Goal: Information Seeking & Learning: Learn about a topic

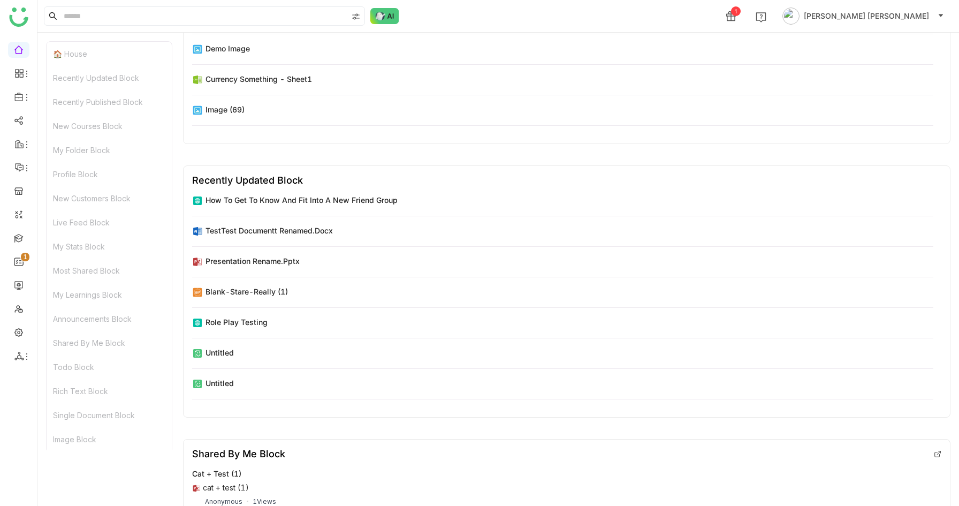
scroll to position [4523, 0]
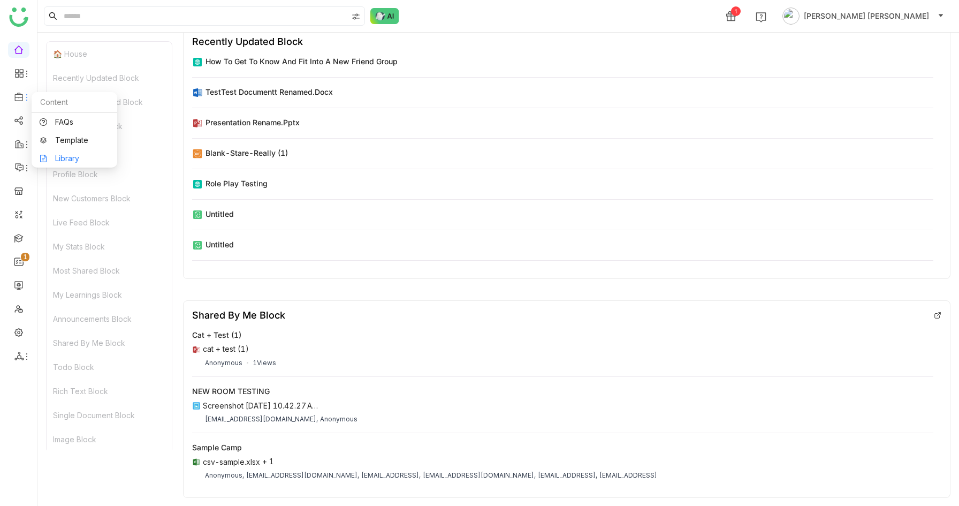
click at [62, 155] on link "Library" at bounding box center [75, 158] width 70 height 7
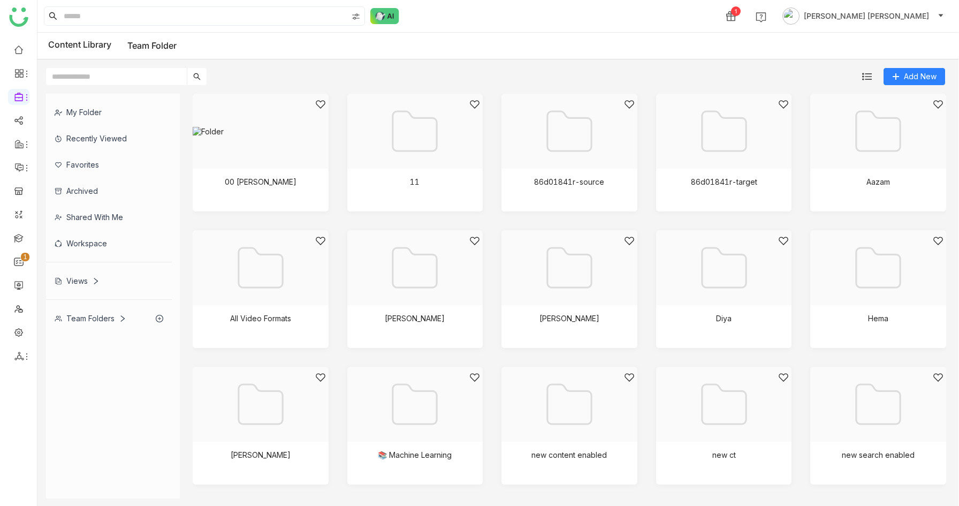
click at [65, 278] on div "Views" at bounding box center [77, 280] width 45 height 9
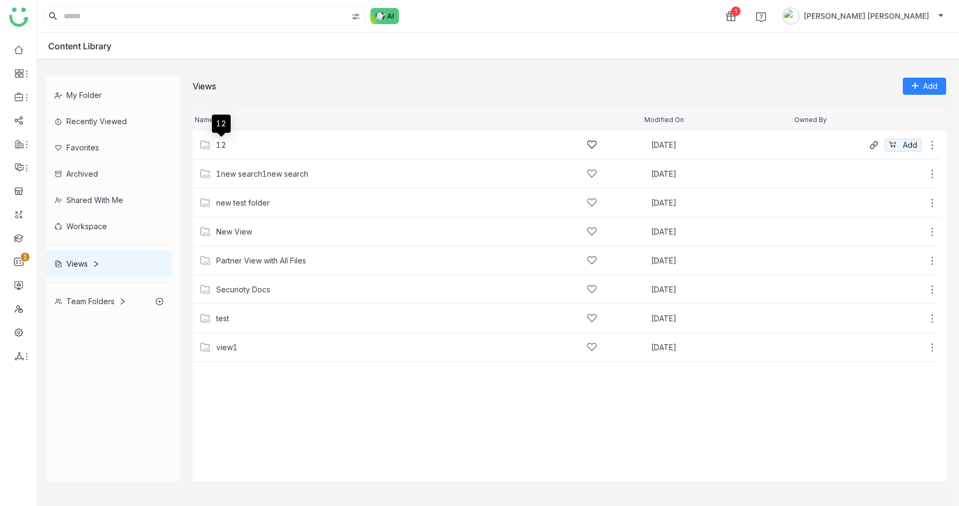
click at [221, 146] on div "12" at bounding box center [221, 145] width 10 height 9
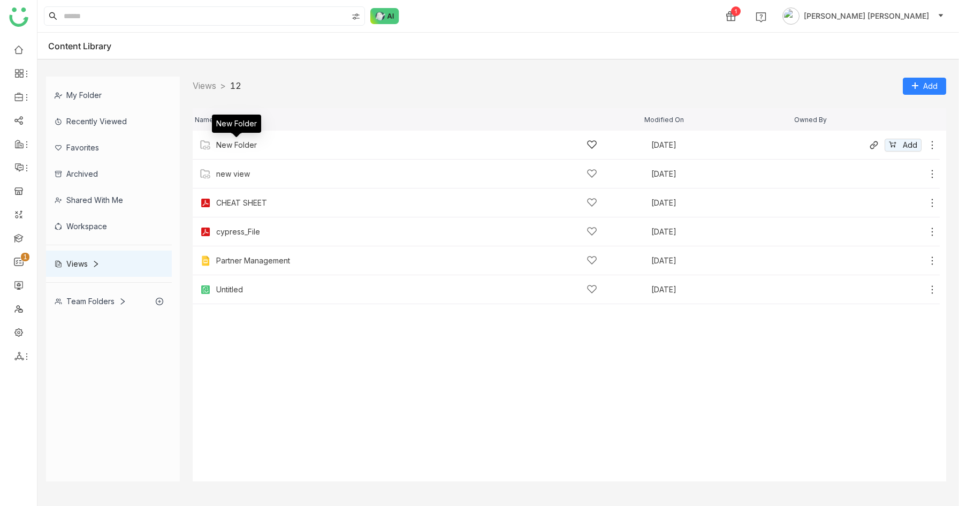
click at [230, 145] on div "New Folder" at bounding box center [236, 145] width 41 height 9
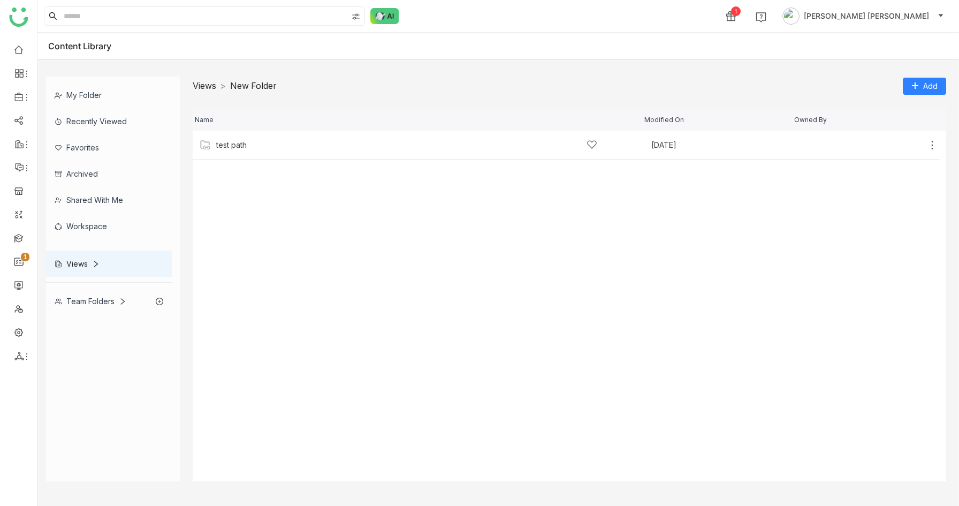
click at [204, 88] on link "Views" at bounding box center [205, 85] width 24 height 11
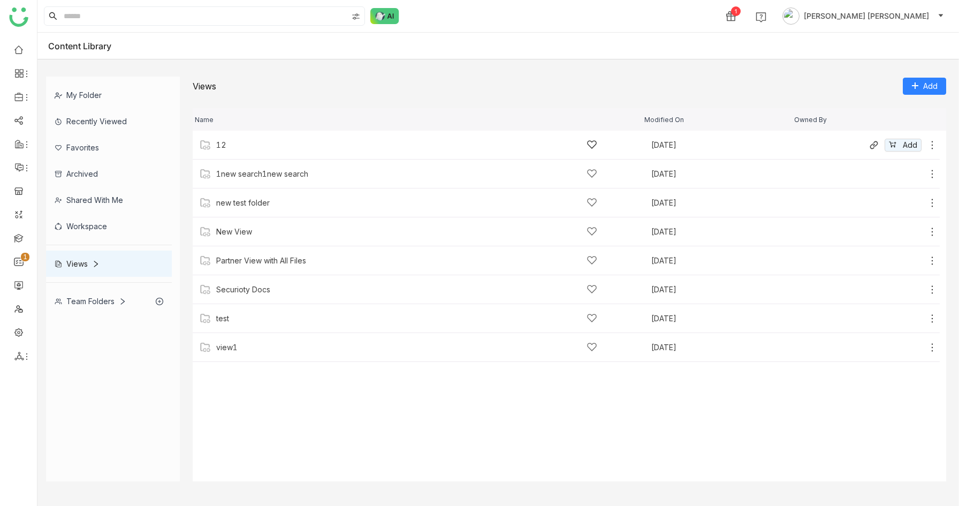
click at [211, 143] on div "12" at bounding box center [411, 144] width 423 height 11
click at [207, 88] on link "Views" at bounding box center [205, 85] width 24 height 11
click at [219, 145] on div "12" at bounding box center [221, 145] width 10 height 9
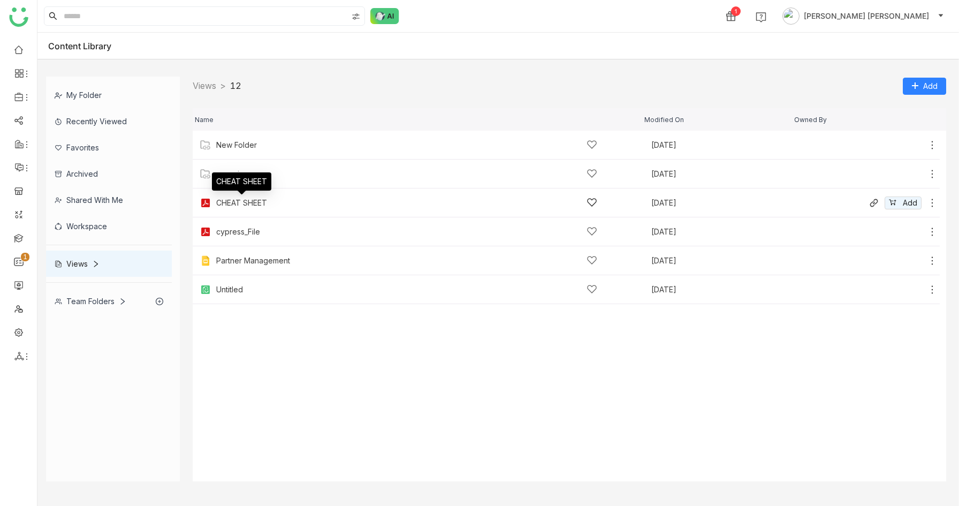
click at [232, 203] on div "CHEAT SHEET" at bounding box center [241, 203] width 51 height 9
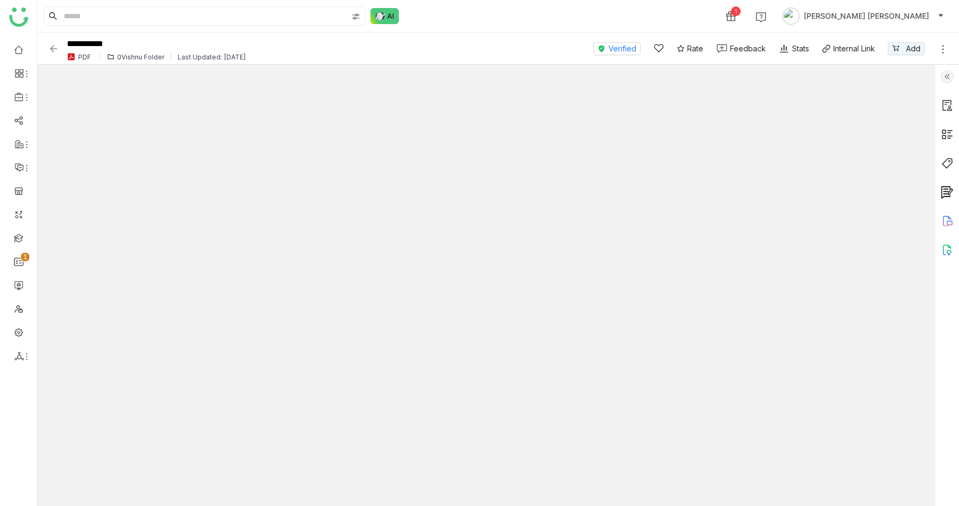
click at [52, 47] on img at bounding box center [53, 48] width 11 height 11
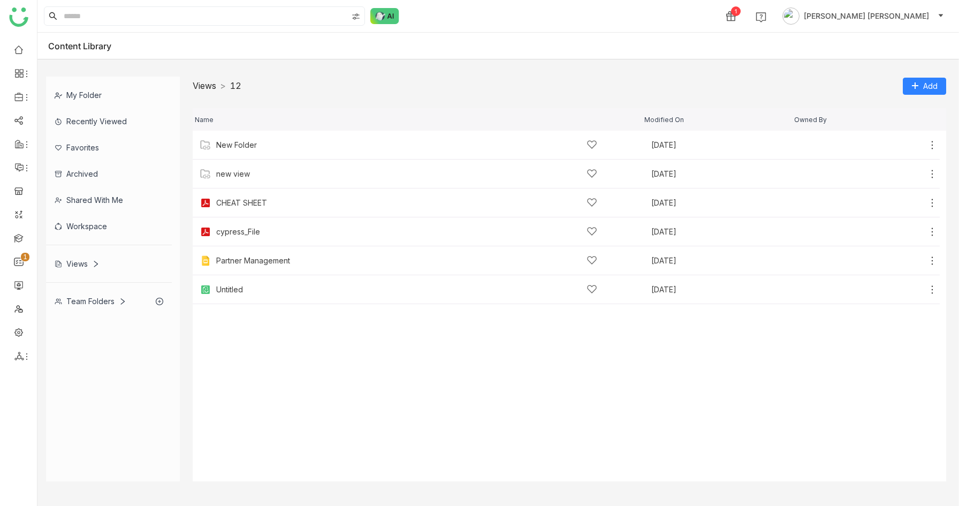
click at [204, 83] on link "Views" at bounding box center [205, 85] width 24 height 11
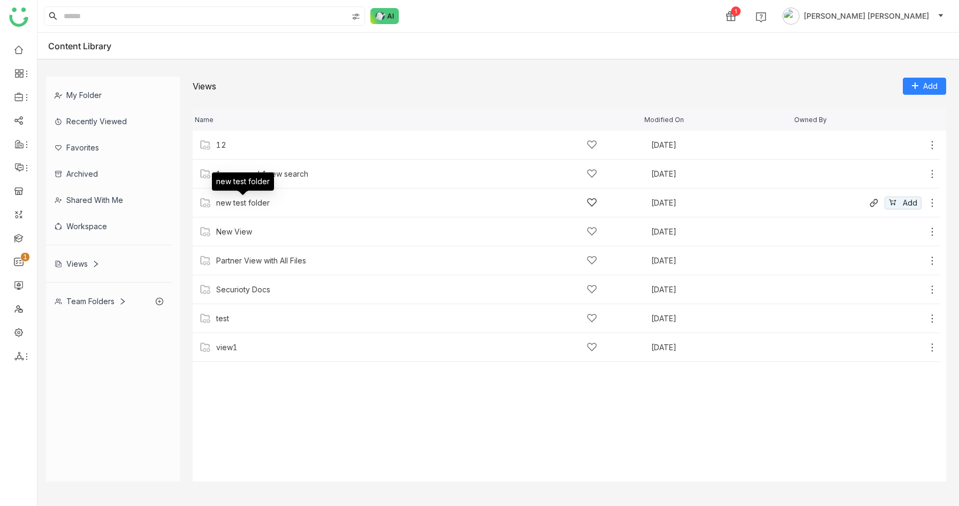
click at [238, 204] on div "new test folder" at bounding box center [243, 203] width 54 height 9
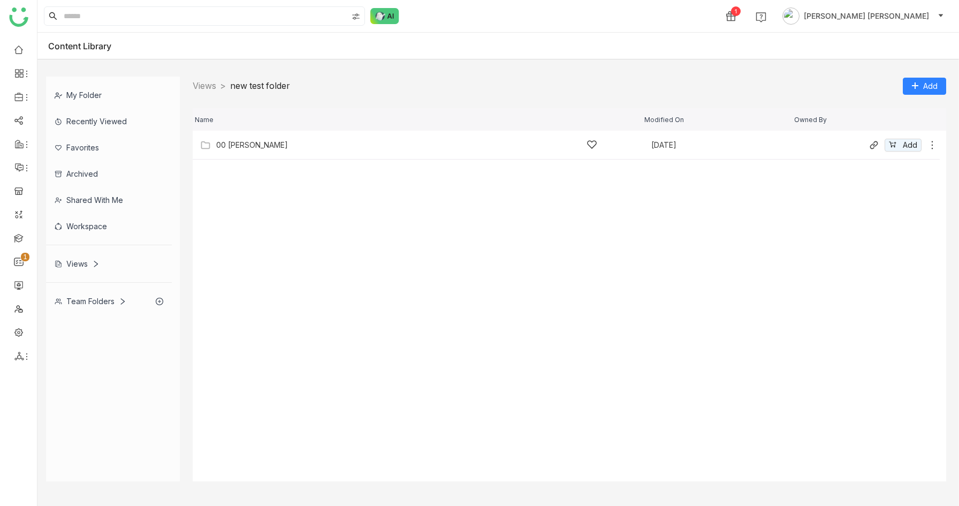
click at [245, 148] on div "00 Arif Folder" at bounding box center [252, 145] width 72 height 9
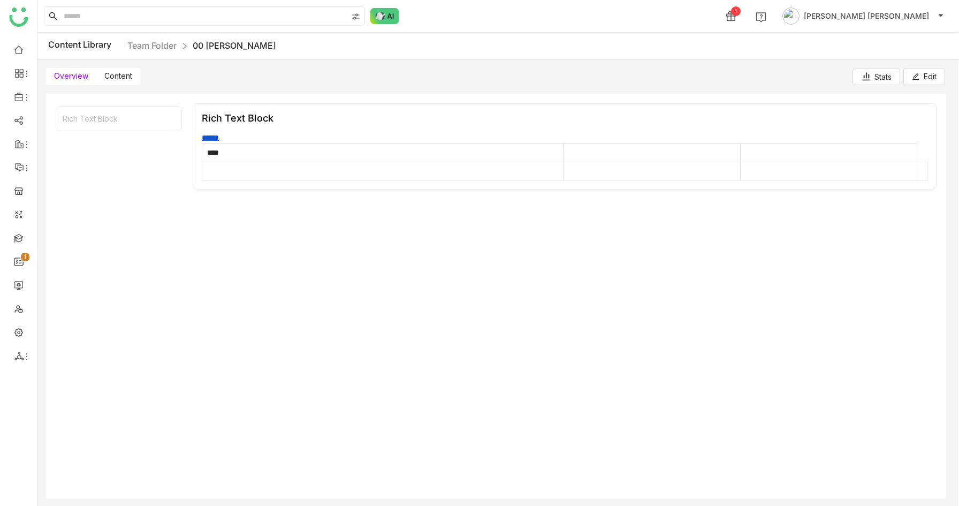
click at [121, 81] on label "Content" at bounding box center [118, 76] width 44 height 17
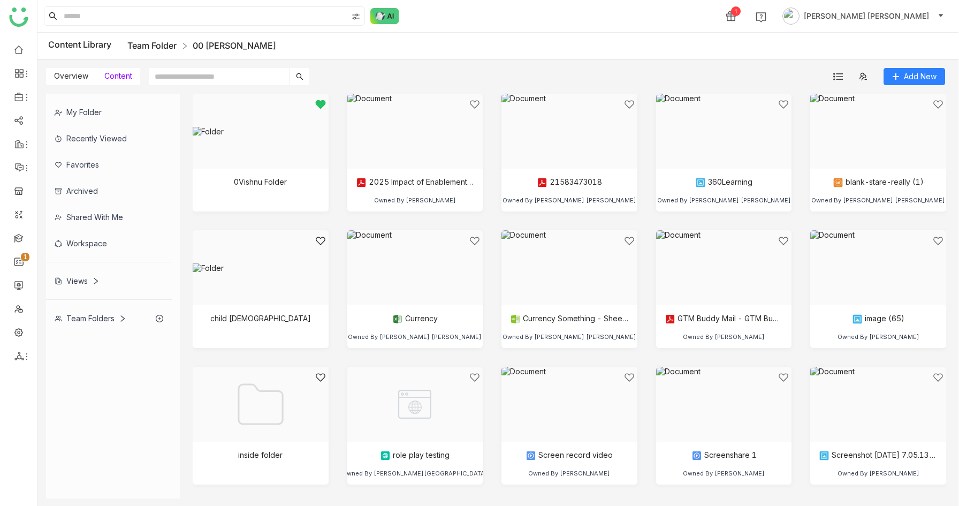
click at [158, 48] on link "Team Folder" at bounding box center [151, 45] width 49 height 11
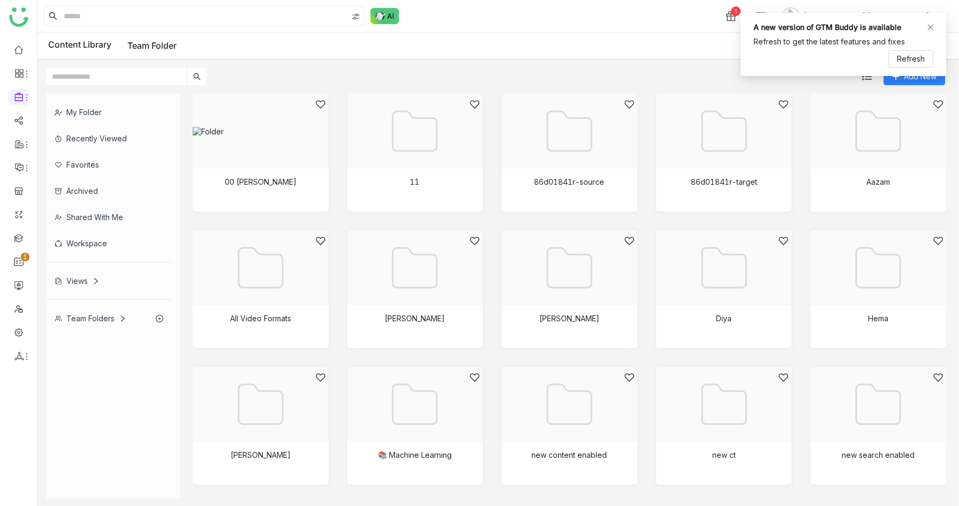
click at [63, 285] on div "Views" at bounding box center [77, 280] width 45 height 9
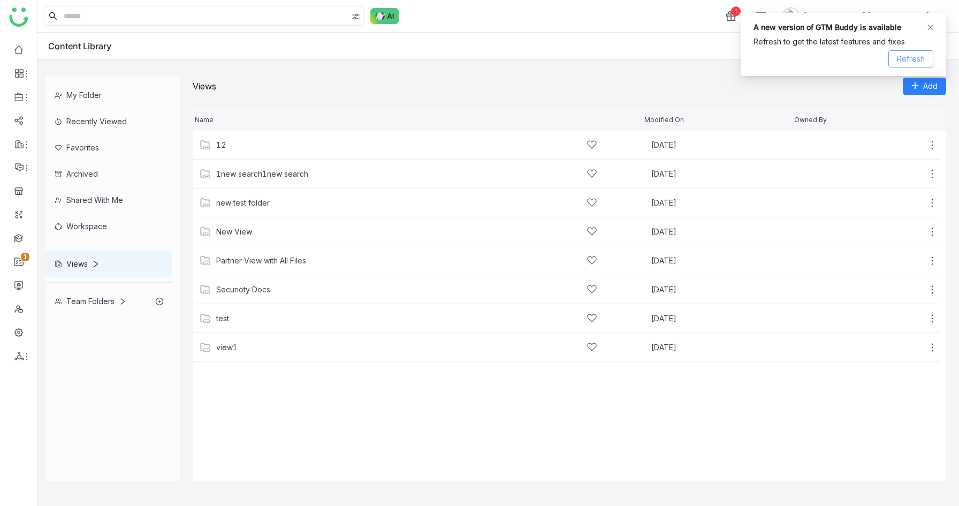
click at [916, 55] on span "Refresh" at bounding box center [911, 59] width 28 height 12
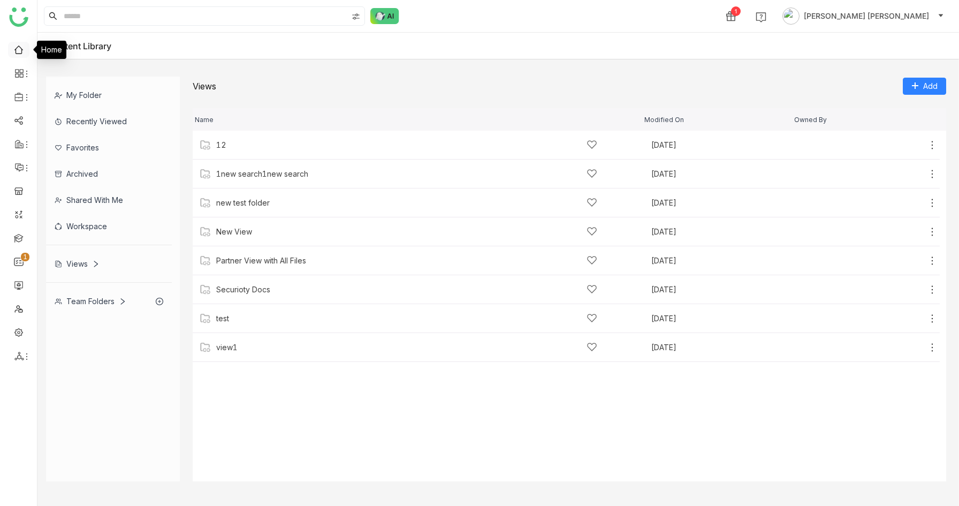
click at [14, 49] on link at bounding box center [19, 48] width 10 height 9
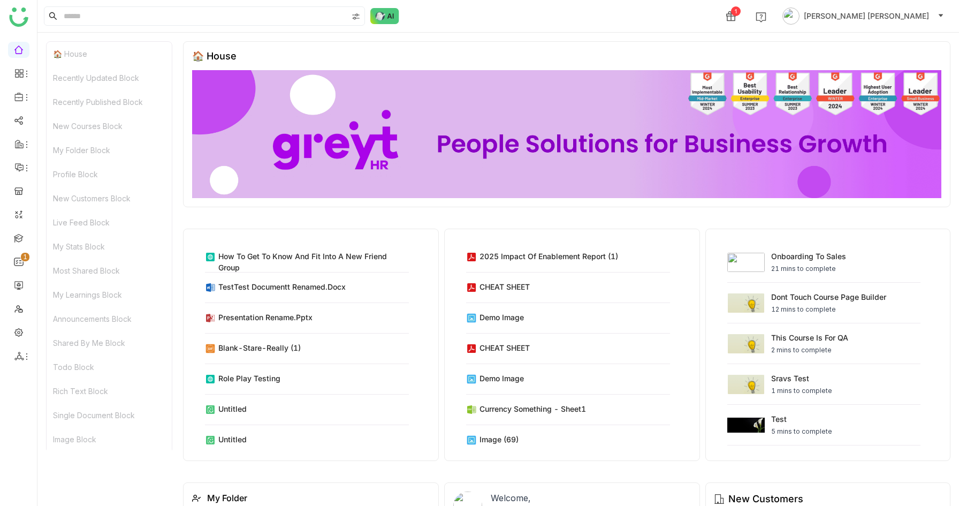
drag, startPoint x: 185, startPoint y: 65, endPoint x: 365, endPoint y: 191, distance: 219.8
click at [365, 191] on div "🏠 House" at bounding box center [567, 124] width 768 height 166
click at [74, 148] on div "My Folder Block" at bounding box center [109, 150] width 125 height 24
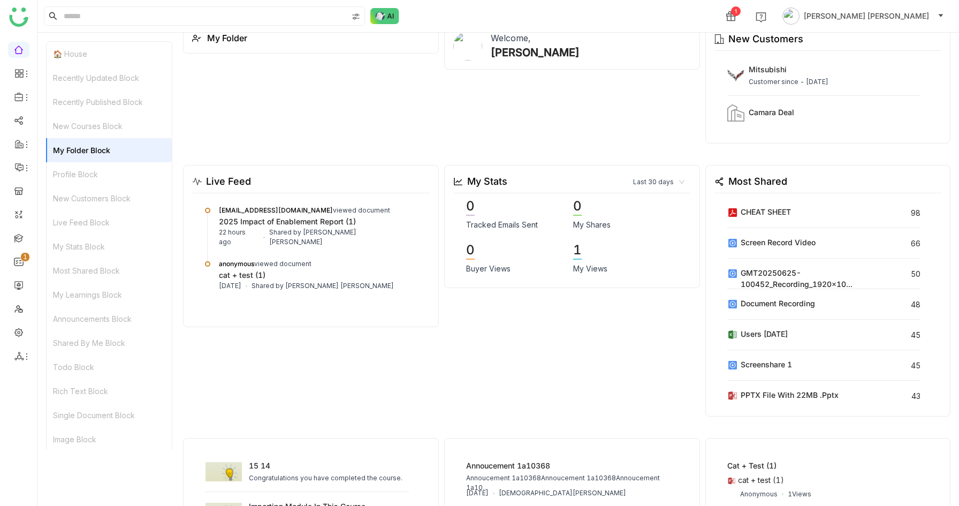
scroll to position [460, 0]
click at [19, 233] on link at bounding box center [19, 237] width 10 height 9
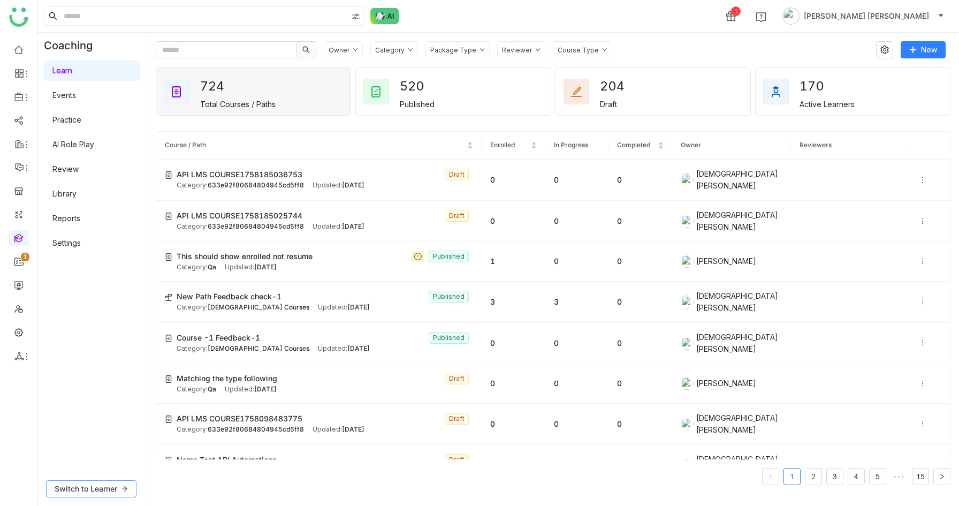
click at [79, 488] on span "Switch to Learner" at bounding box center [86, 489] width 63 height 12
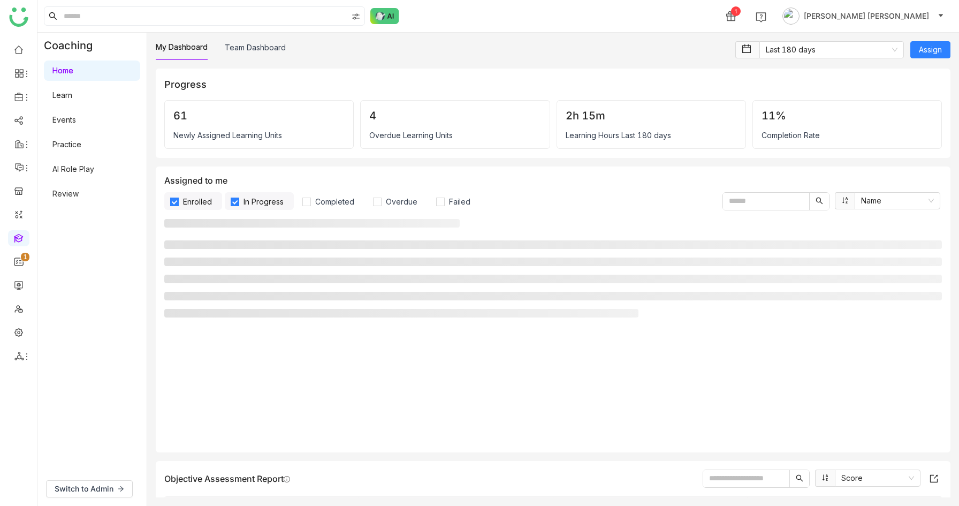
click at [72, 99] on link "Learn" at bounding box center [62, 94] width 20 height 9
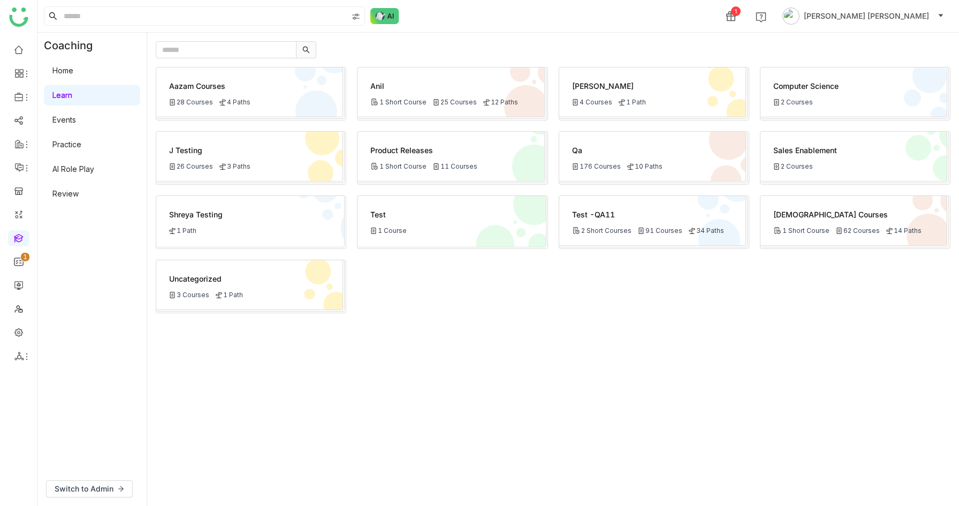
click at [414, 88] on div "Anil" at bounding box center [450, 85] width 161 height 11
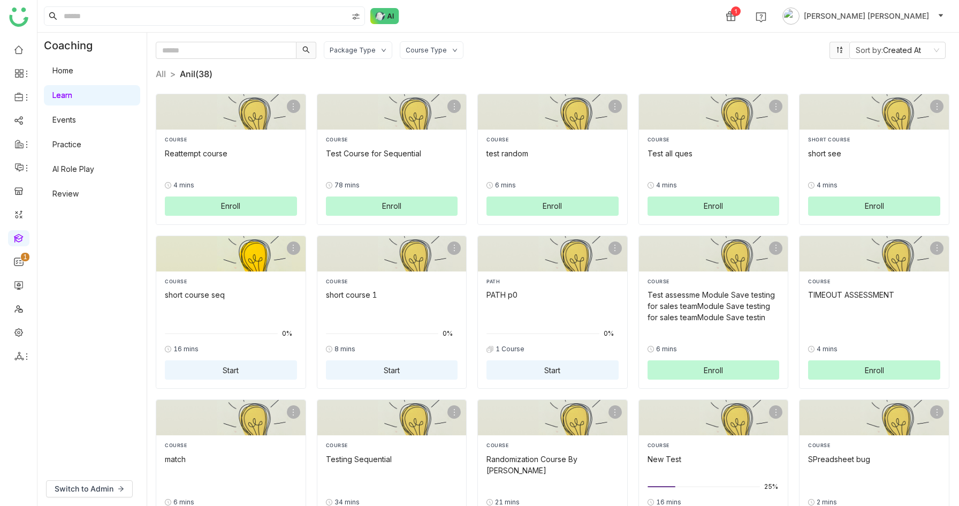
click at [242, 295] on div "short course seq" at bounding box center [231, 294] width 132 height 11
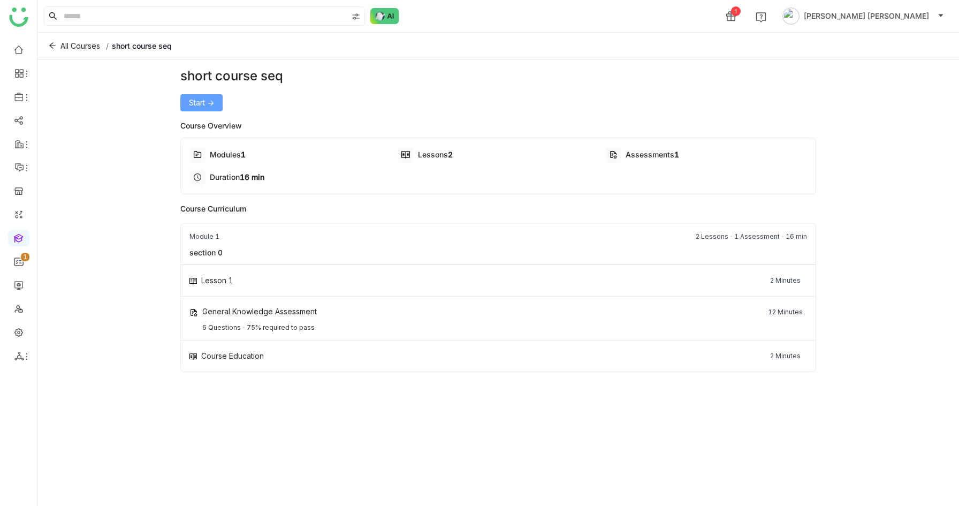
click at [209, 95] on button "Start ->" at bounding box center [201, 102] width 42 height 17
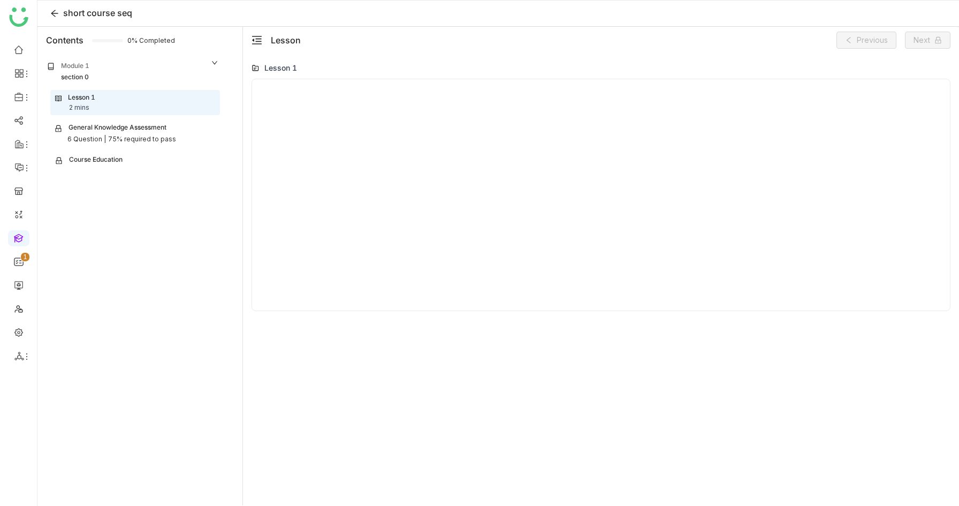
click at [254, 40] on icon "menu-fold" at bounding box center [257, 40] width 11 height 11
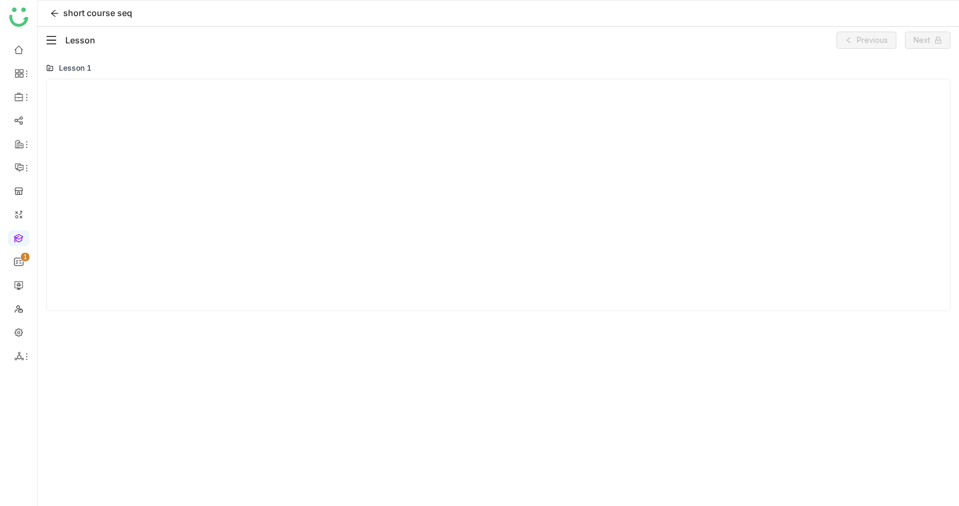
click at [52, 41] on icon "menu-fold" at bounding box center [51, 40] width 11 height 11
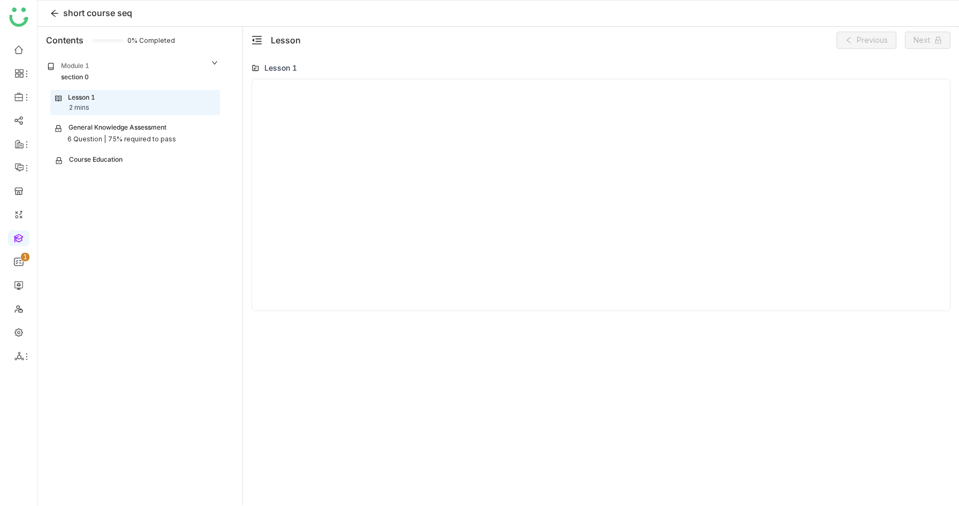
click at [100, 135] on div "6 Question |" at bounding box center [86, 139] width 39 height 10
click at [142, 134] on div "General Knowledge Assessment" at bounding box center [118, 129] width 98 height 12
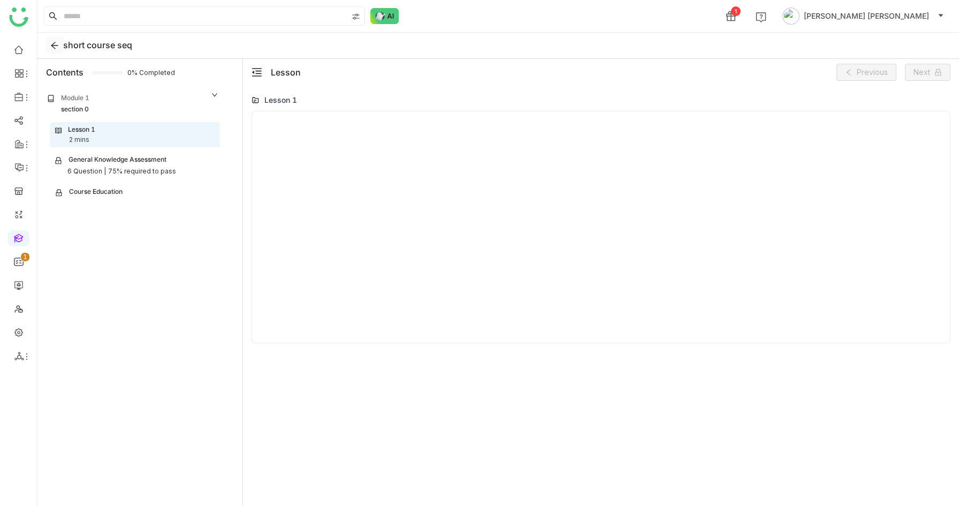
click at [49, 49] on icon at bounding box center [55, 45] width 16 height 9
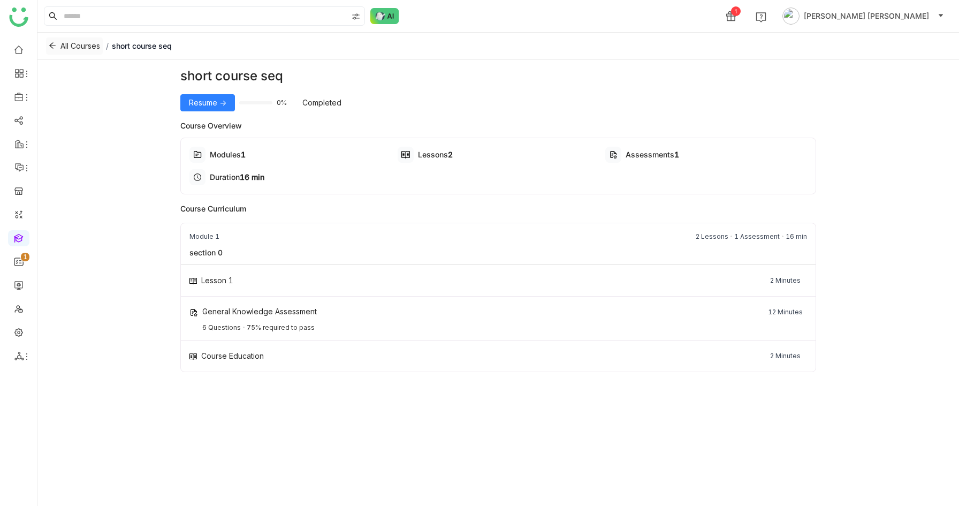
click at [55, 43] on icon at bounding box center [52, 45] width 7 height 7
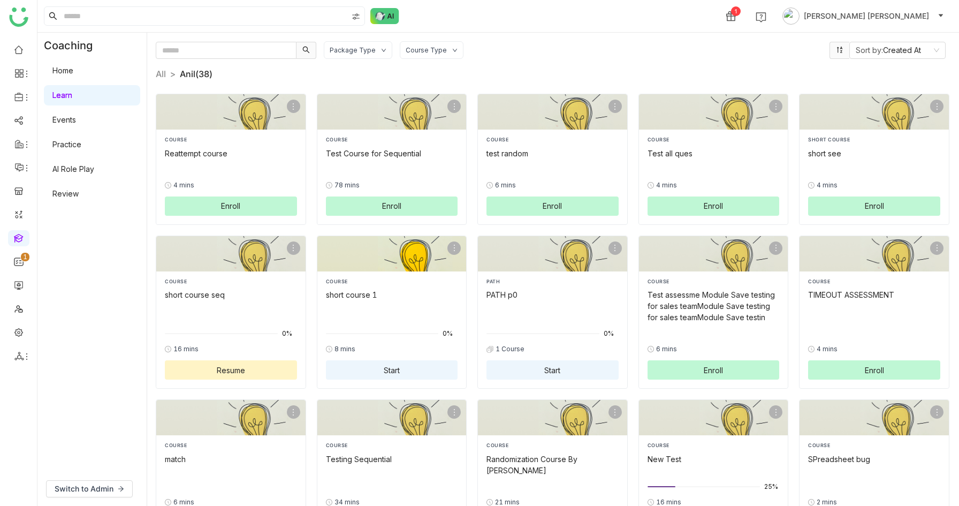
click at [365, 321] on div "COURSE short course 1 0% 8 mins Start" at bounding box center [392, 329] width 132 height 102
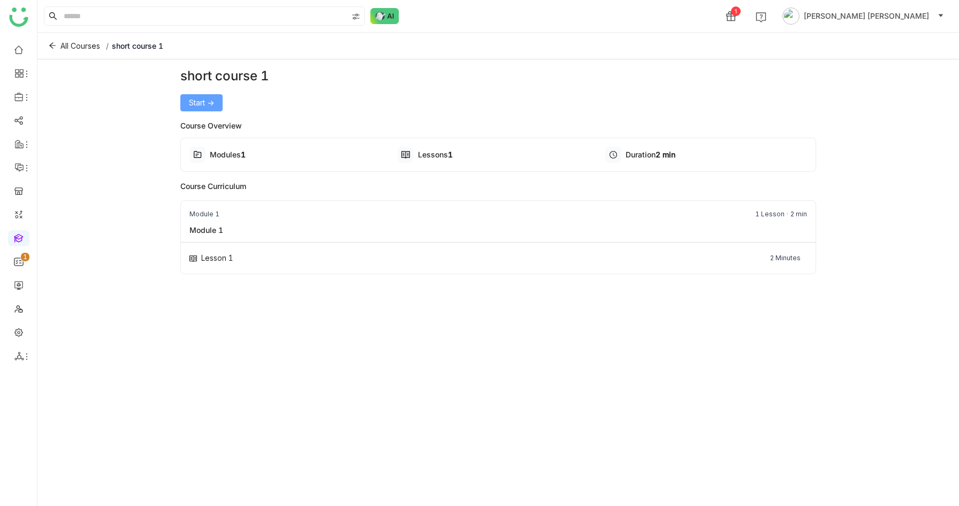
click at [208, 104] on span "Start ->" at bounding box center [201, 103] width 25 height 12
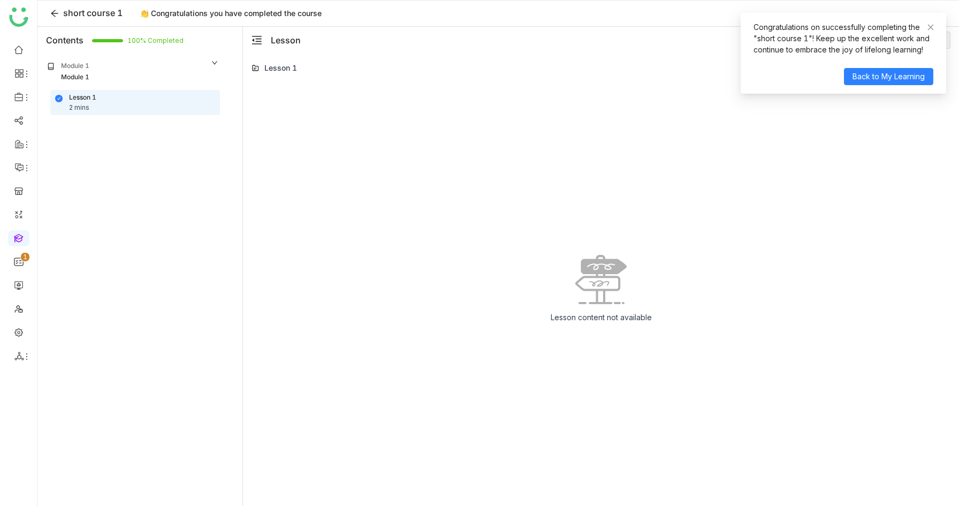
click at [254, 45] on button at bounding box center [257, 40] width 11 height 11
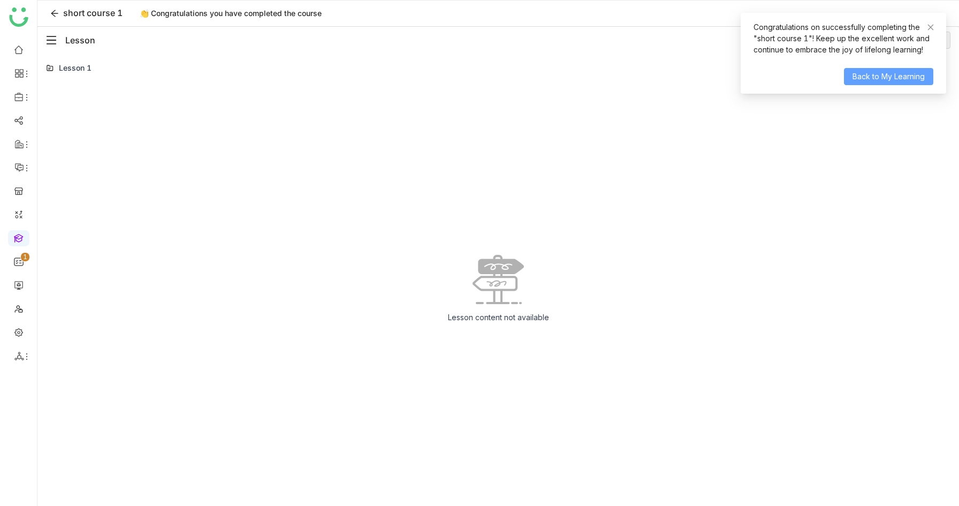
click at [872, 75] on span "Back to My Learning" at bounding box center [889, 77] width 72 height 12
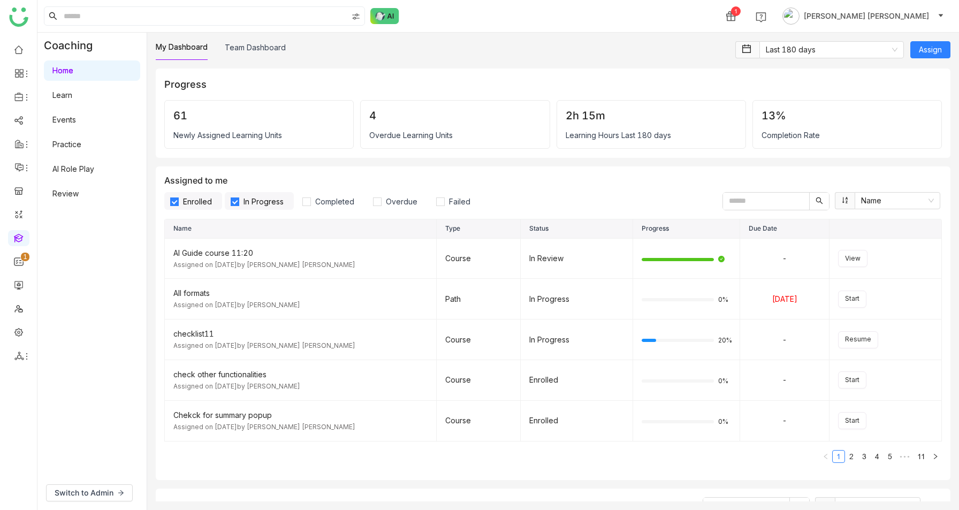
click at [59, 172] on link "AI Role Play" at bounding box center [73, 168] width 42 height 9
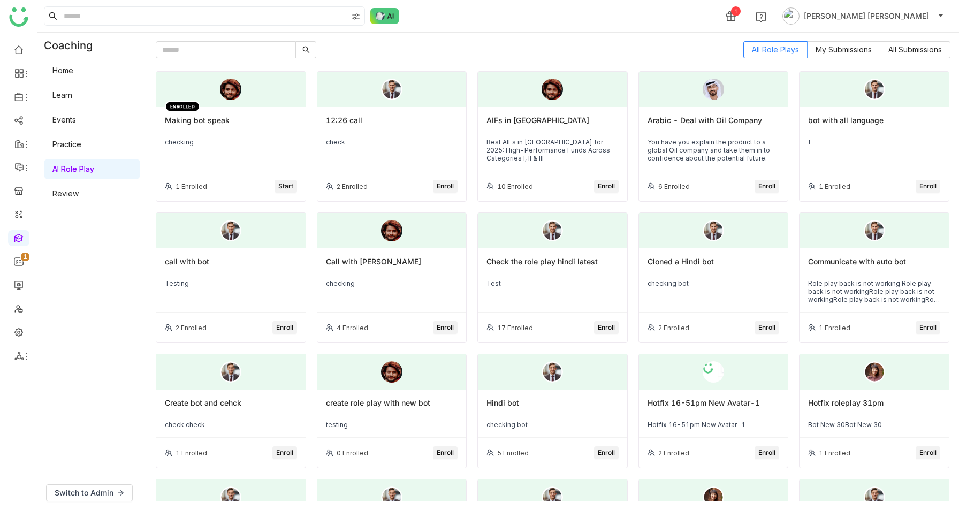
click at [212, 121] on div "Making bot speak" at bounding box center [231, 125] width 132 height 18
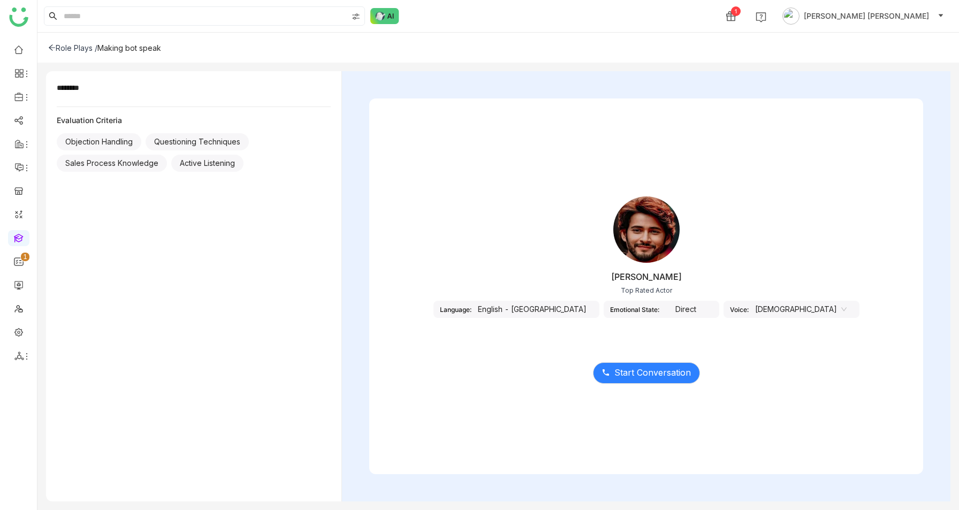
click at [581, 307] on div "English - India" at bounding box center [532, 309] width 121 height 17
click at [574, 310] on div "English - India" at bounding box center [532, 309] width 121 height 17
click at [774, 307] on nz-select-item "Male" at bounding box center [801, 309] width 92 height 16
click at [771, 348] on div "Female" at bounding box center [773, 347] width 41 height 12
click at [683, 305] on div "Direct" at bounding box center [686, 309] width 54 height 17
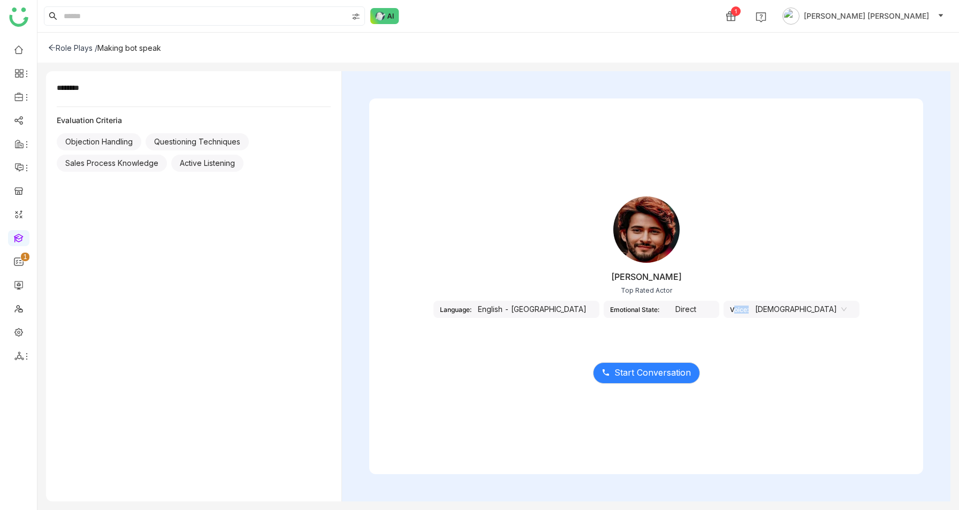
click at [683, 305] on div "Direct" at bounding box center [686, 309] width 54 height 17
click at [573, 311] on div "English - India" at bounding box center [532, 309] width 121 height 17
click at [841, 309] on icon at bounding box center [844, 309] width 6 height 6
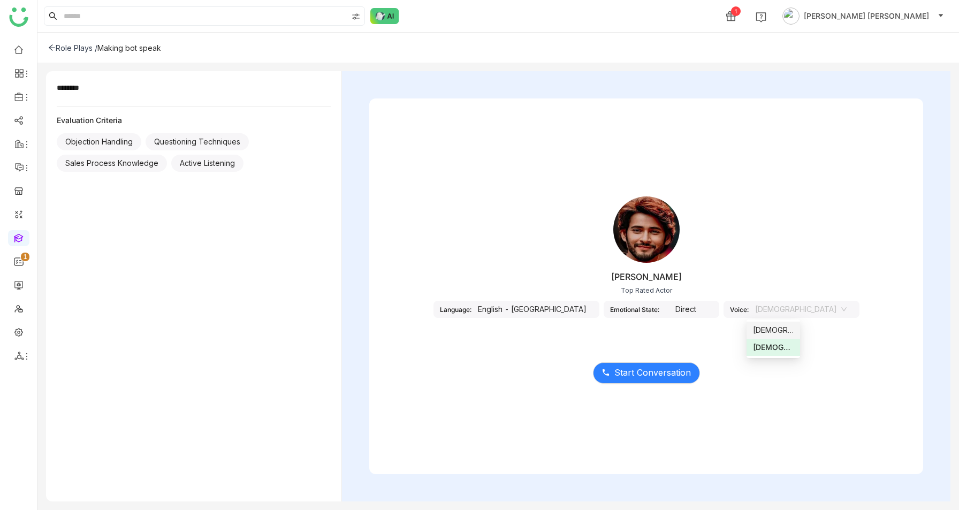
click at [776, 326] on div "Male" at bounding box center [773, 330] width 41 height 12
click at [48, 44] on icon at bounding box center [51, 47] width 7 height 7
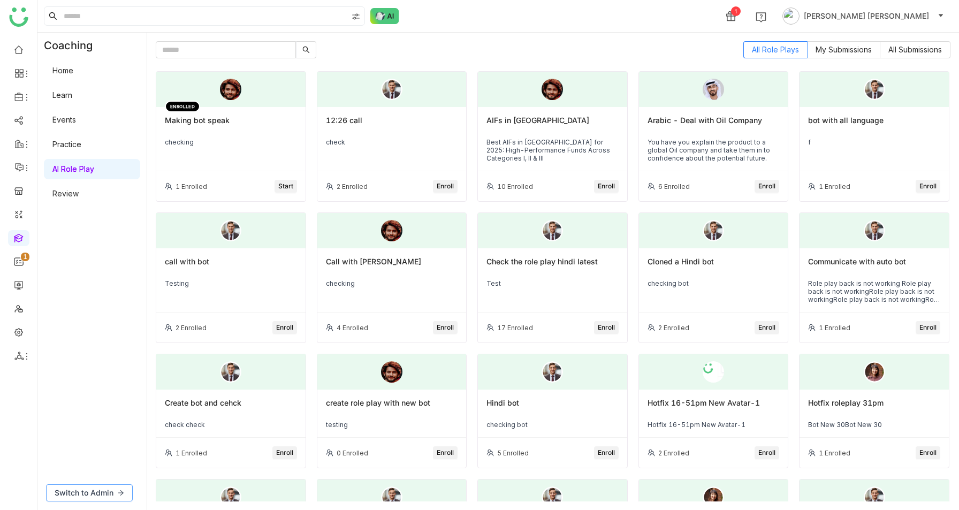
click at [93, 490] on span "Switch to Admin" at bounding box center [84, 493] width 59 height 12
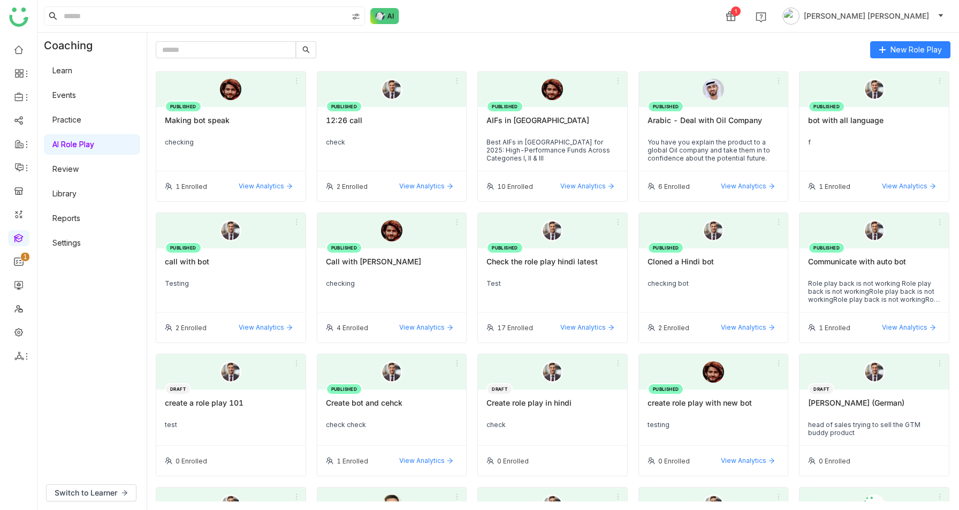
click at [228, 130] on div "Making bot speak" at bounding box center [231, 125] width 132 height 18
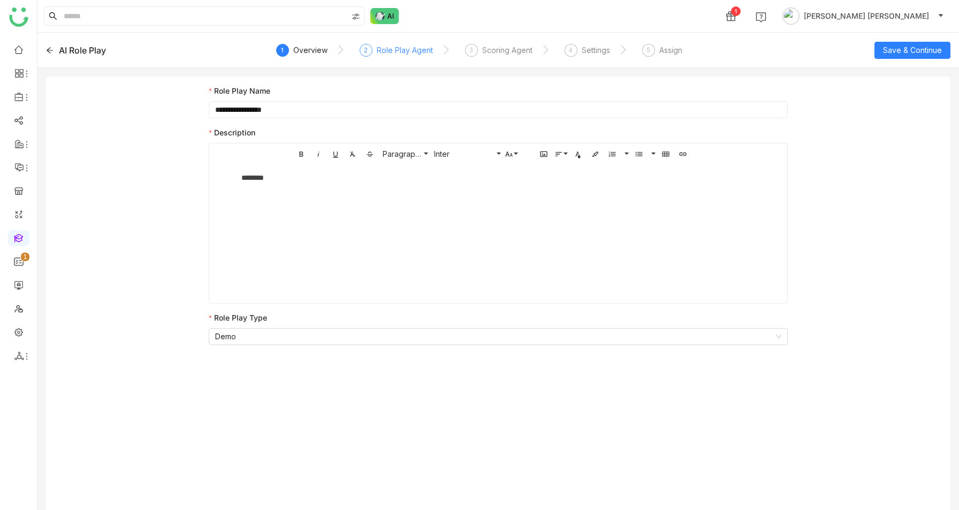
click at [416, 51] on div "Role Play Agent" at bounding box center [405, 50] width 56 height 13
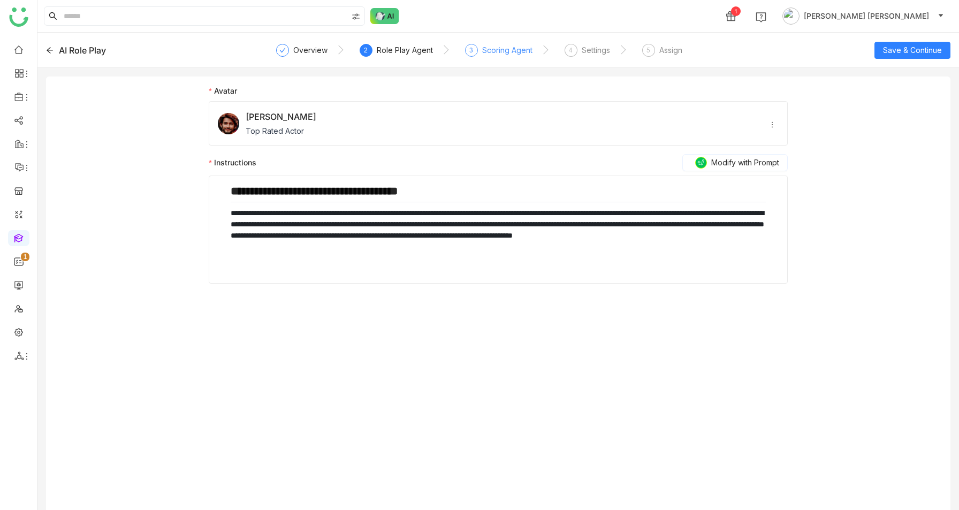
click at [489, 50] on div "Scoring Agent" at bounding box center [507, 50] width 50 height 13
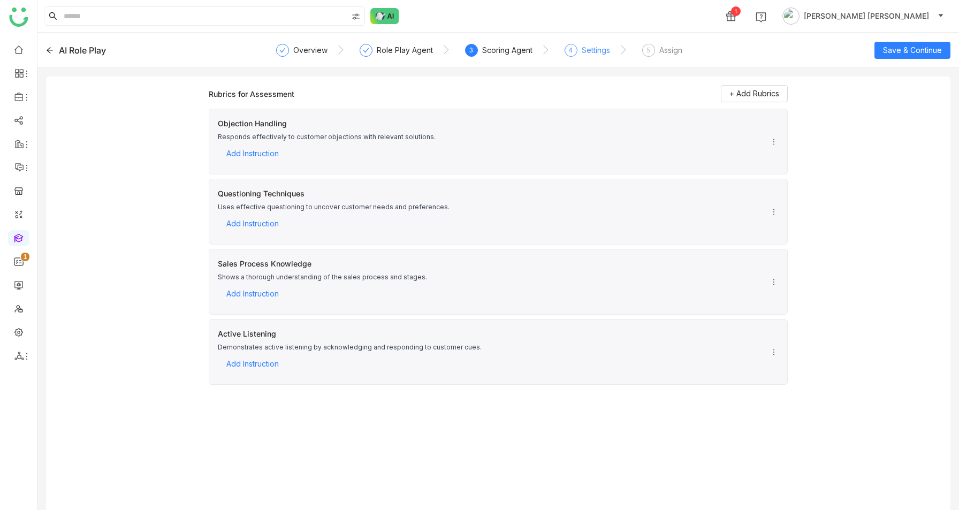
click at [565, 48] on div "4" at bounding box center [571, 50] width 13 height 13
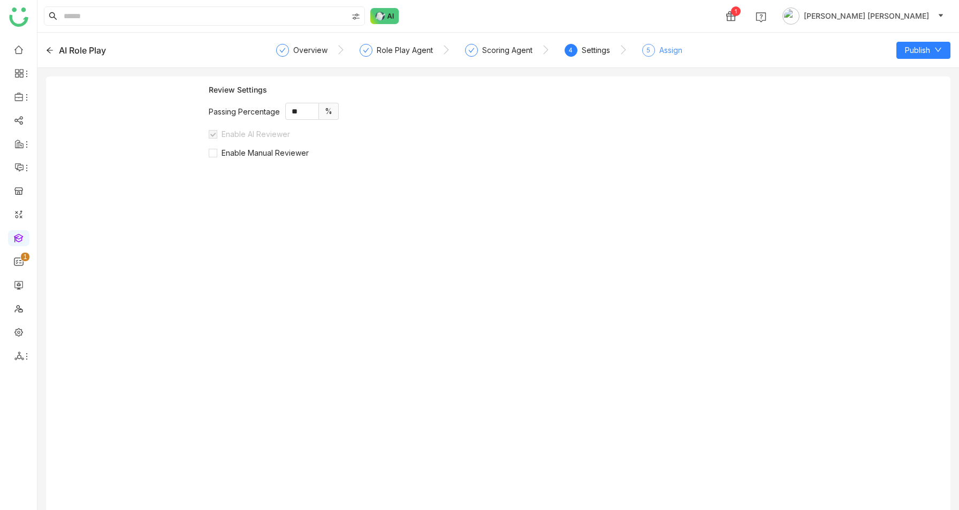
click at [659, 49] on div "Assign" at bounding box center [670, 50] width 23 height 13
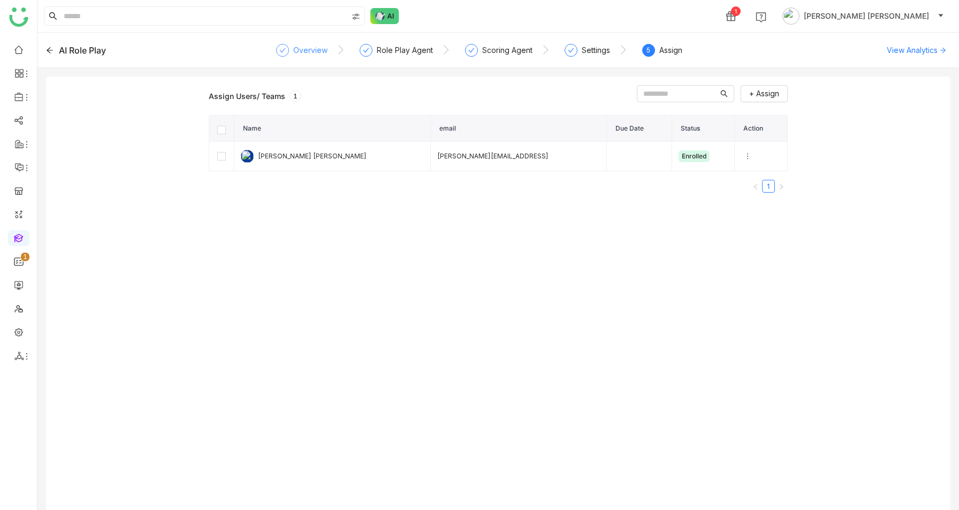
click at [291, 46] on div "Overview" at bounding box center [301, 53] width 51 height 19
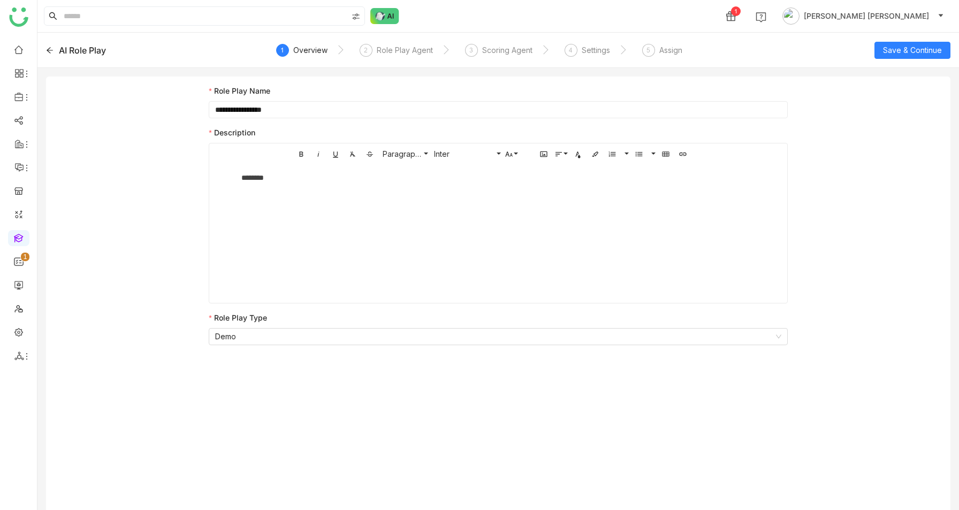
click at [272, 192] on div "********" at bounding box center [498, 188] width 535 height 32
click at [272, 337] on nz-select-item "Demo" at bounding box center [498, 337] width 566 height 16
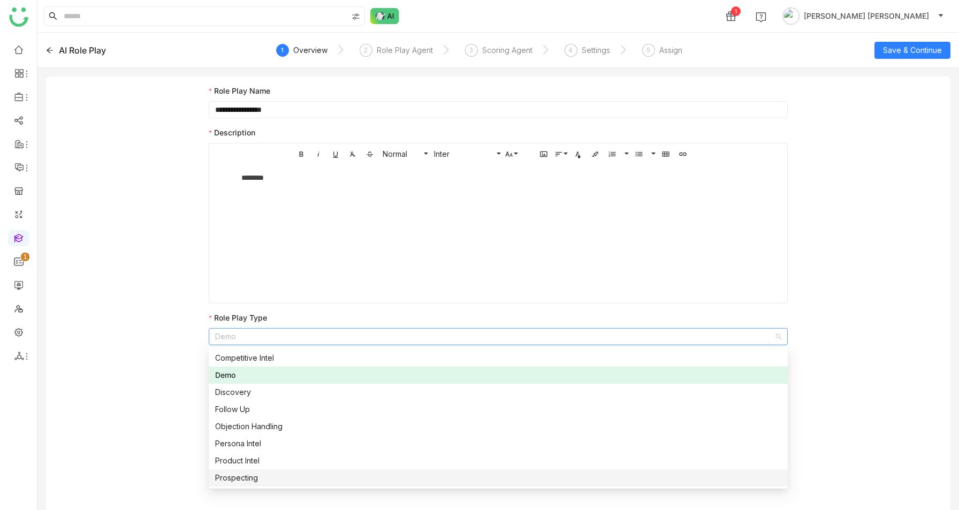
scroll to position [17, 0]
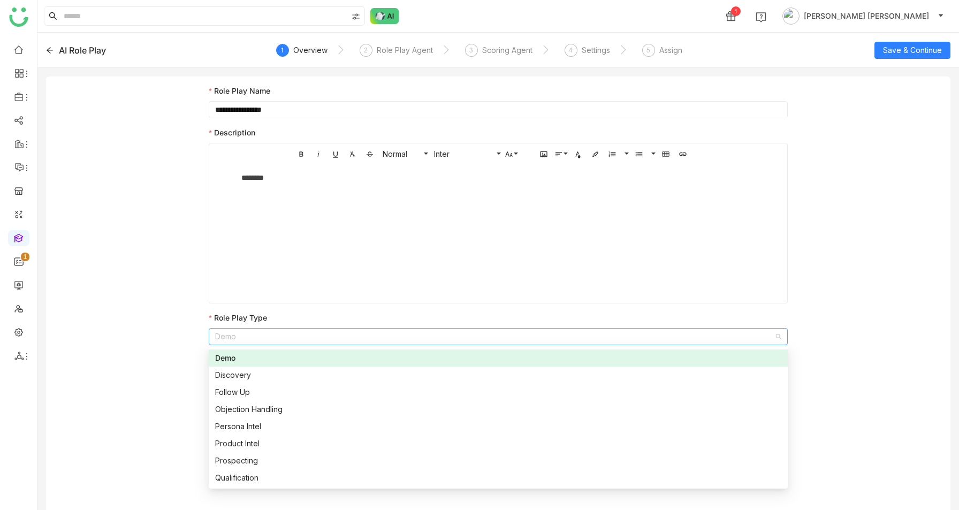
click at [199, 324] on div "**********" at bounding box center [498, 298] width 905 height 442
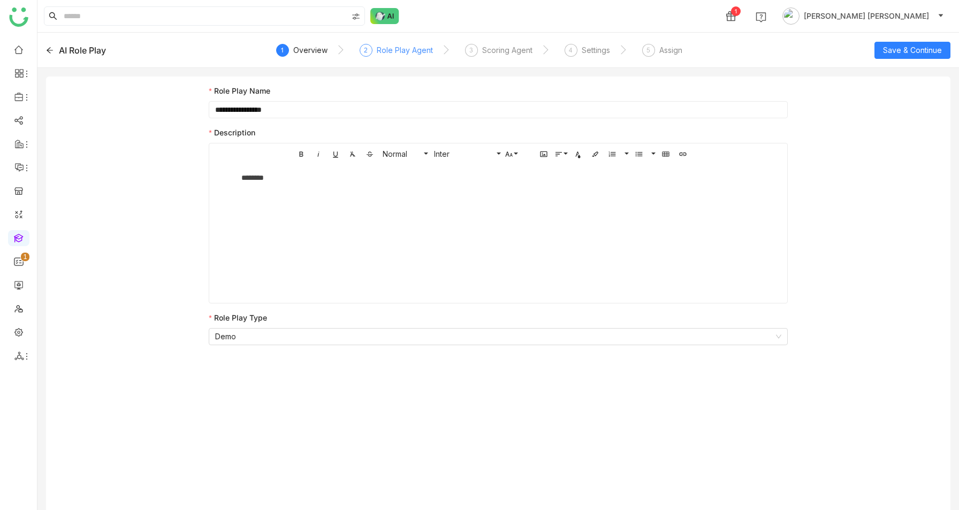
click at [396, 52] on div "Role Play Agent" at bounding box center [405, 50] width 56 height 13
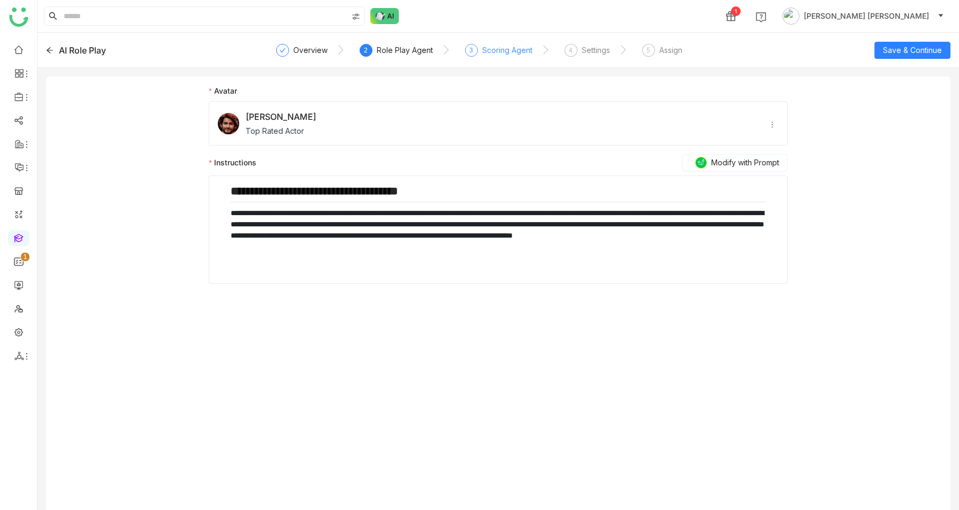
click at [494, 53] on div "Scoring Agent" at bounding box center [507, 50] width 50 height 13
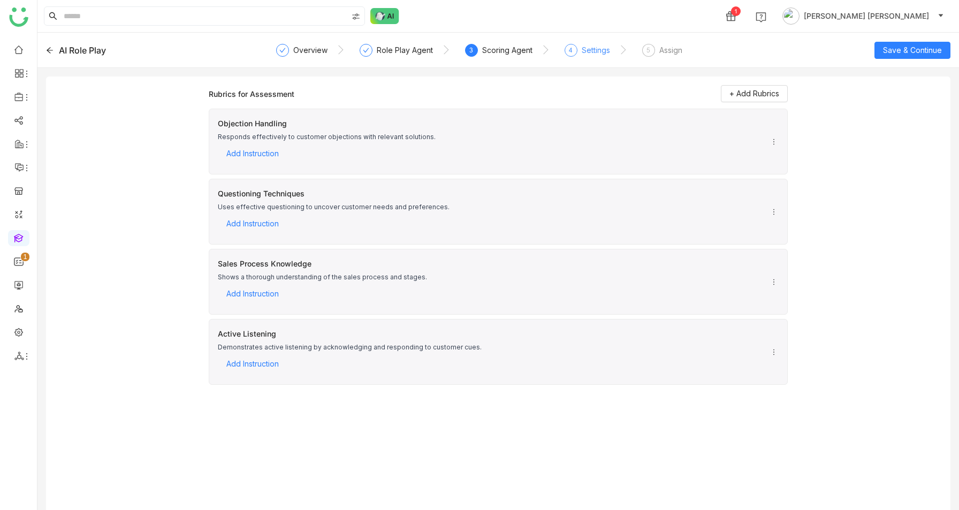
click at [597, 55] on div "Settings" at bounding box center [596, 50] width 28 height 13
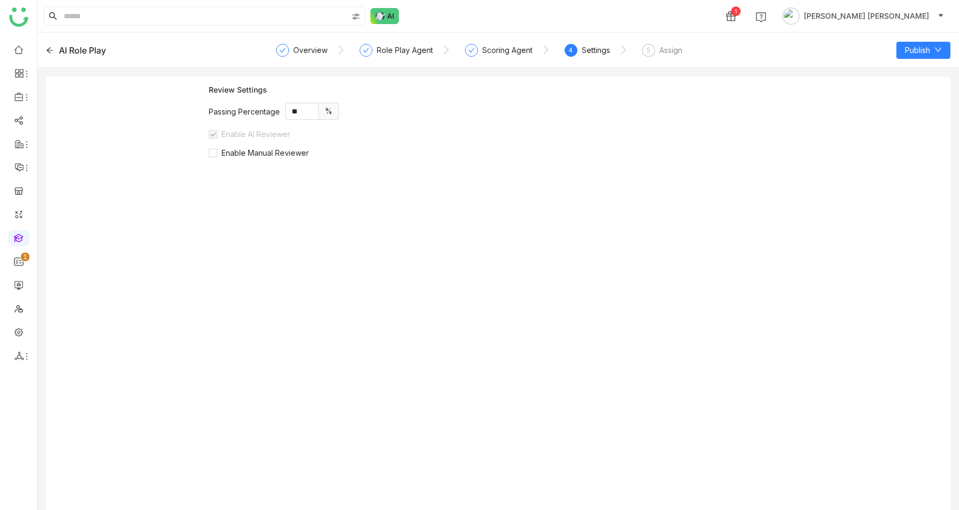
click at [52, 45] on div "AI Role Play" at bounding box center [136, 50] width 181 height 13
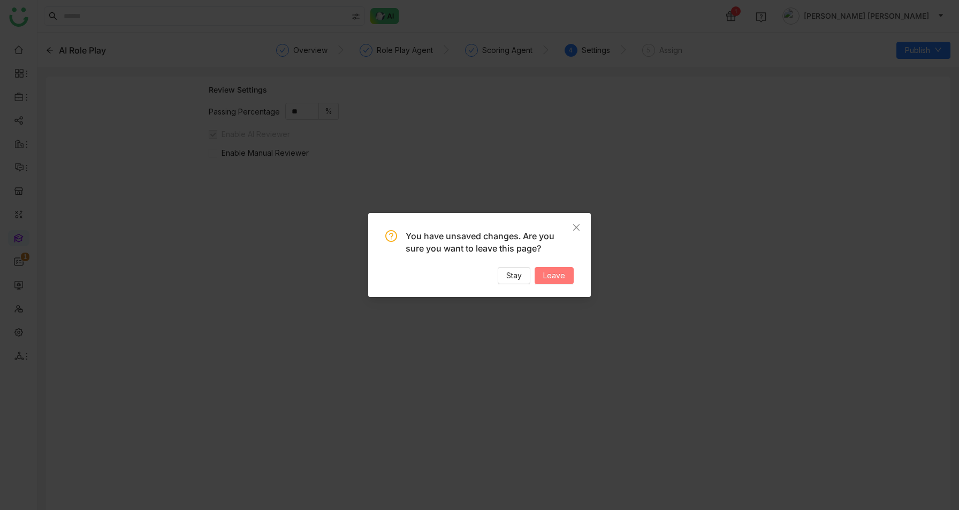
click at [571, 274] on button "Leave" at bounding box center [554, 275] width 39 height 17
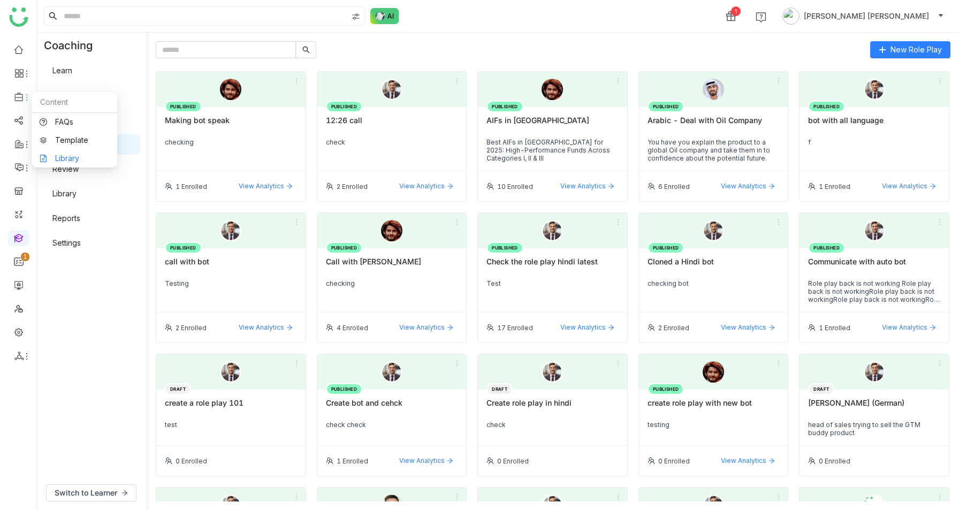
click at [54, 157] on link "Library" at bounding box center [75, 158] width 70 height 7
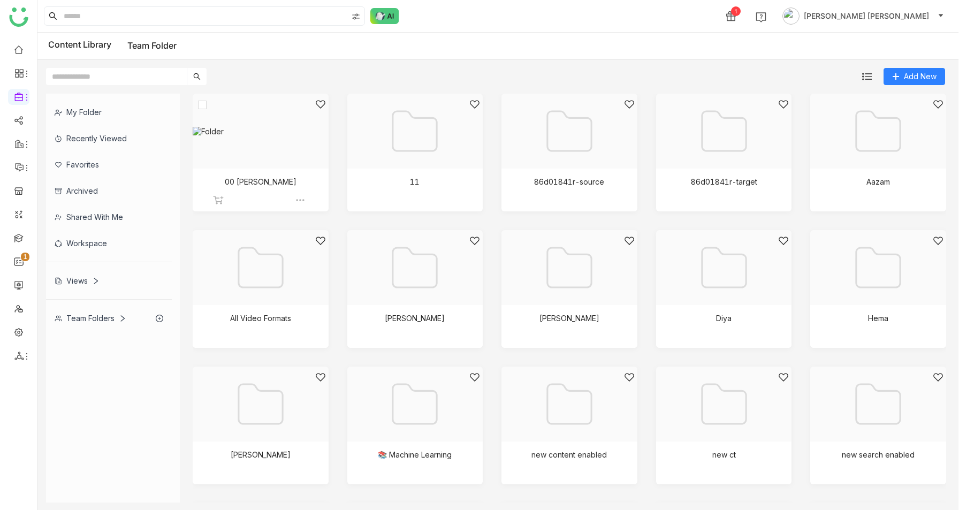
click at [272, 132] on div at bounding box center [257, 144] width 118 height 91
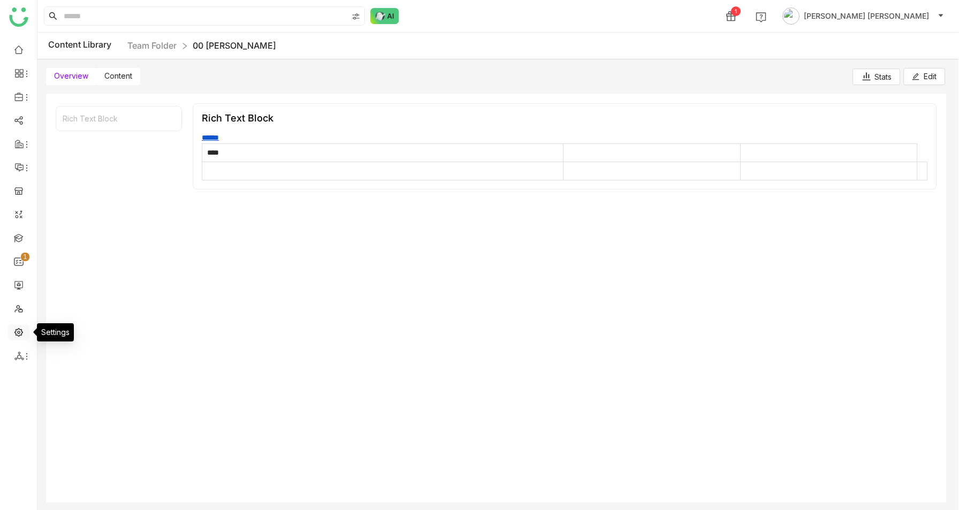
click at [14, 333] on link at bounding box center [19, 331] width 10 height 9
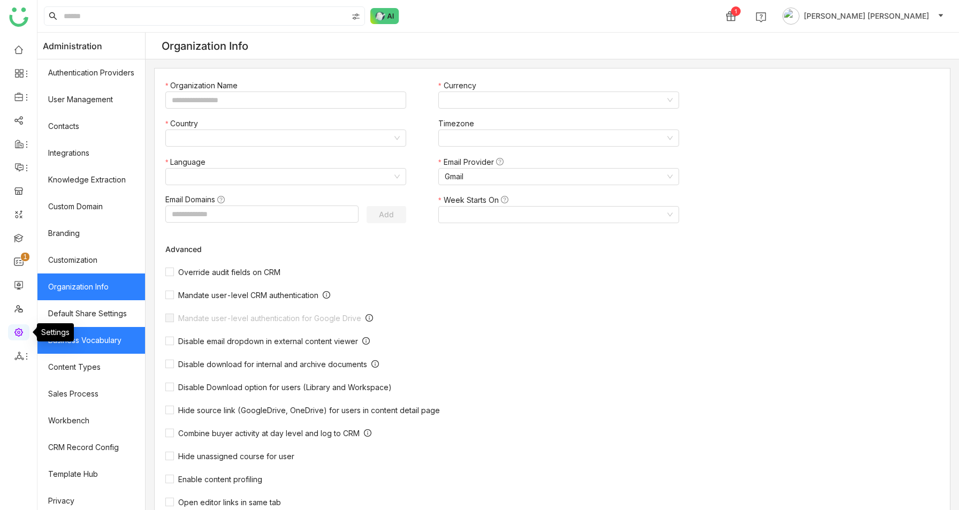
type input "*******"
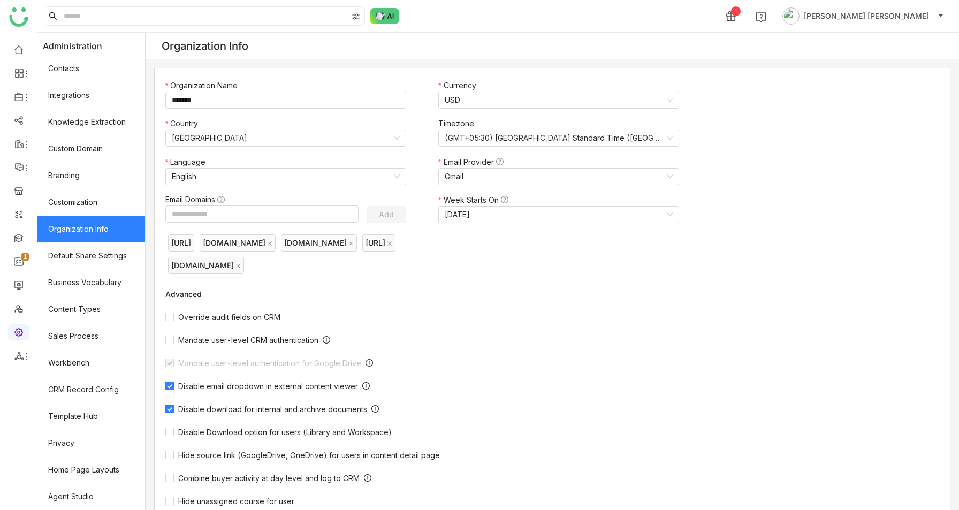
scroll to position [217, 0]
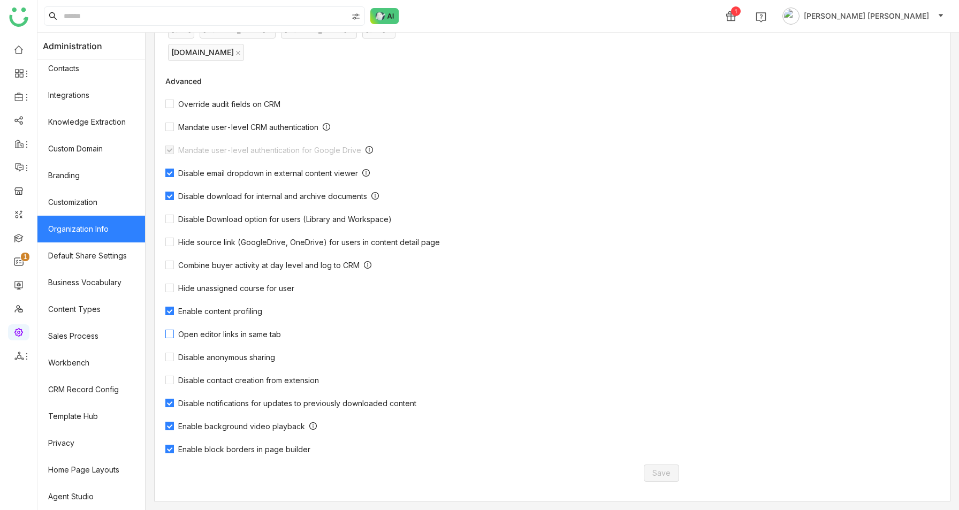
click at [247, 330] on span "Open editor links in same tab" at bounding box center [229, 334] width 111 height 9
click at [655, 466] on button "Save" at bounding box center [661, 473] width 35 height 17
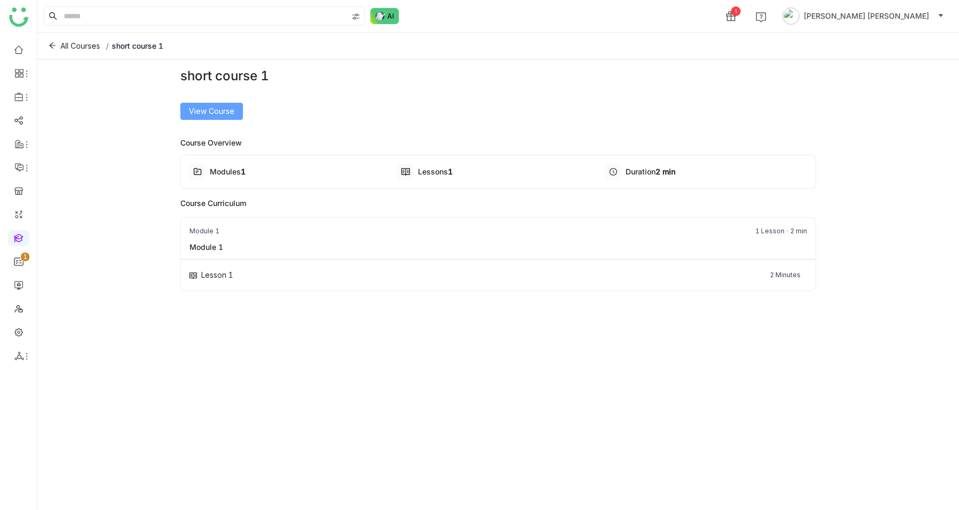
click at [227, 109] on span "View Course" at bounding box center [211, 111] width 45 height 12
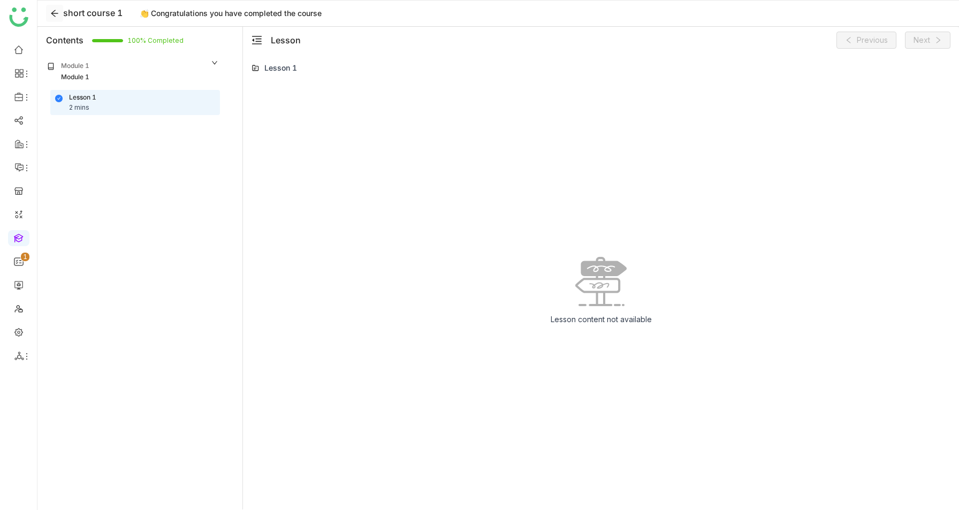
click at [58, 13] on icon at bounding box center [54, 13] width 9 height 9
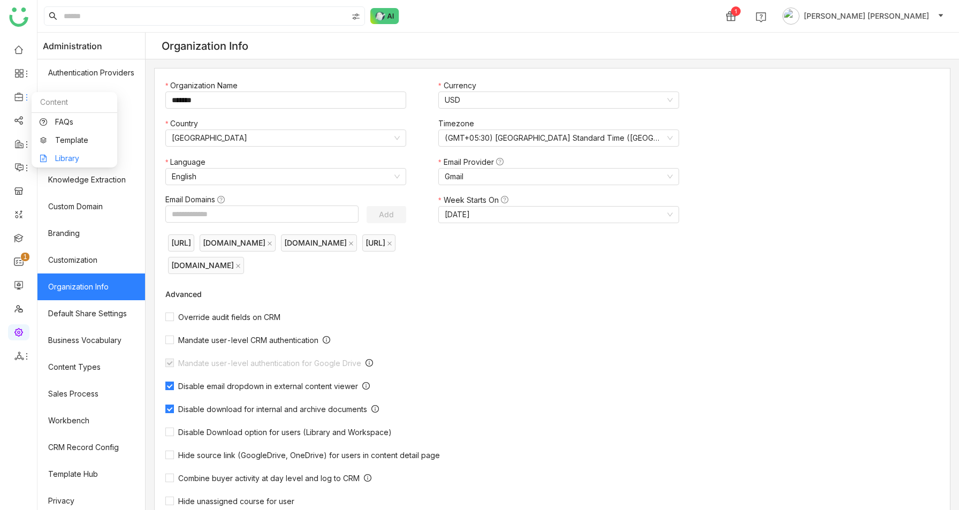
click at [59, 162] on link "Library" at bounding box center [75, 158] width 70 height 7
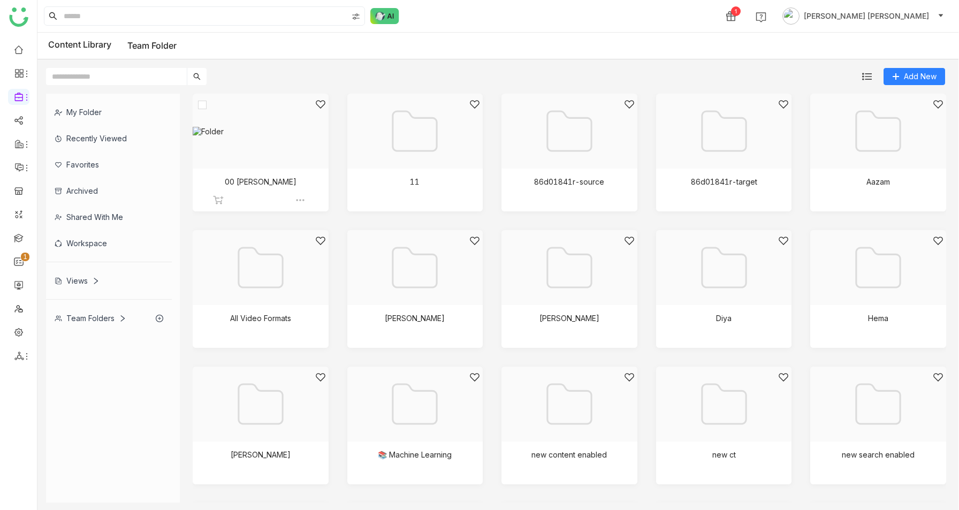
click at [285, 162] on div at bounding box center [257, 144] width 118 height 91
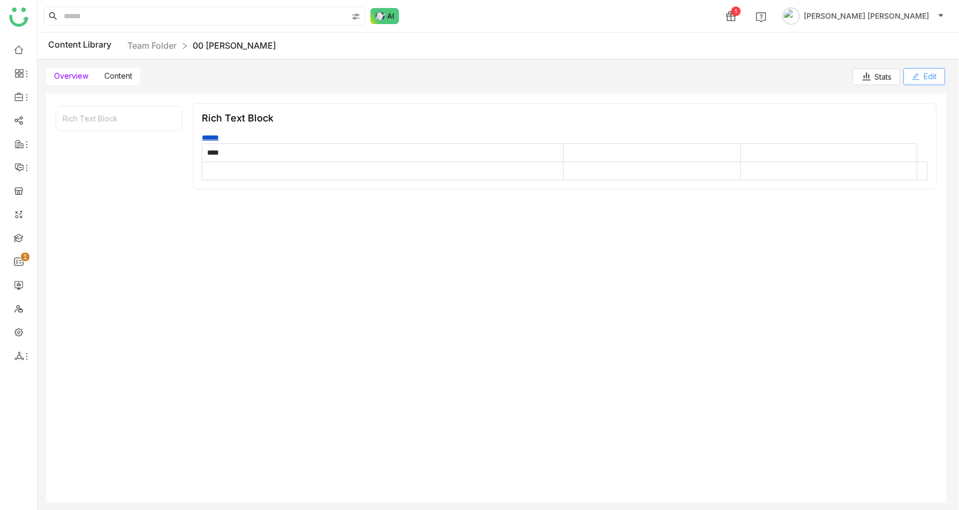
click at [933, 80] on span "Edit" at bounding box center [930, 77] width 13 height 12
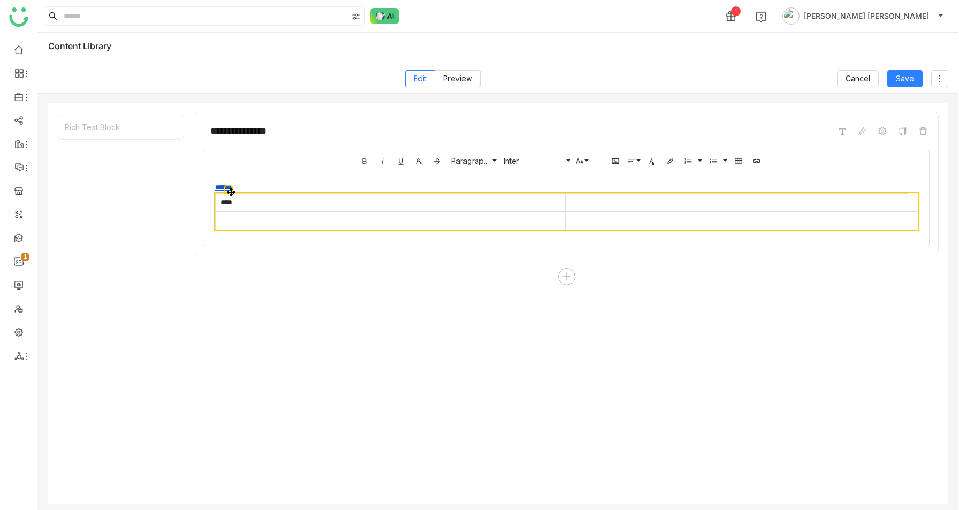
click at [223, 185] on link "******" at bounding box center [223, 187] width 17 height 7
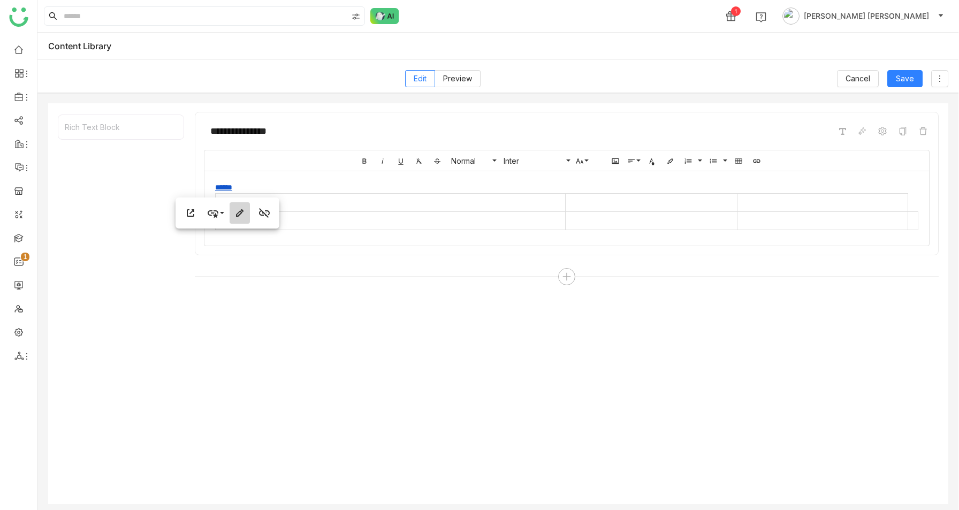
click at [239, 212] on icon "button" at bounding box center [239, 212] width 7 height 7
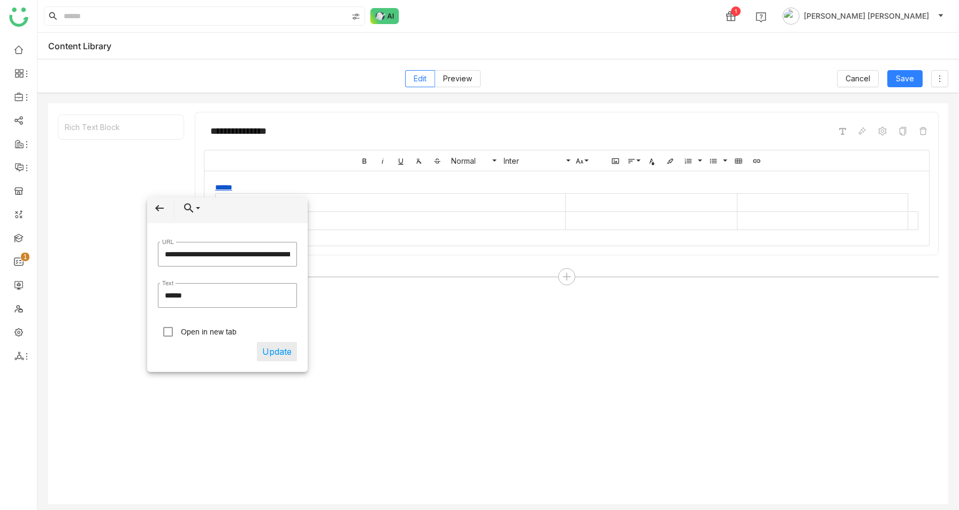
click at [276, 351] on button "Update" at bounding box center [277, 351] width 40 height 19
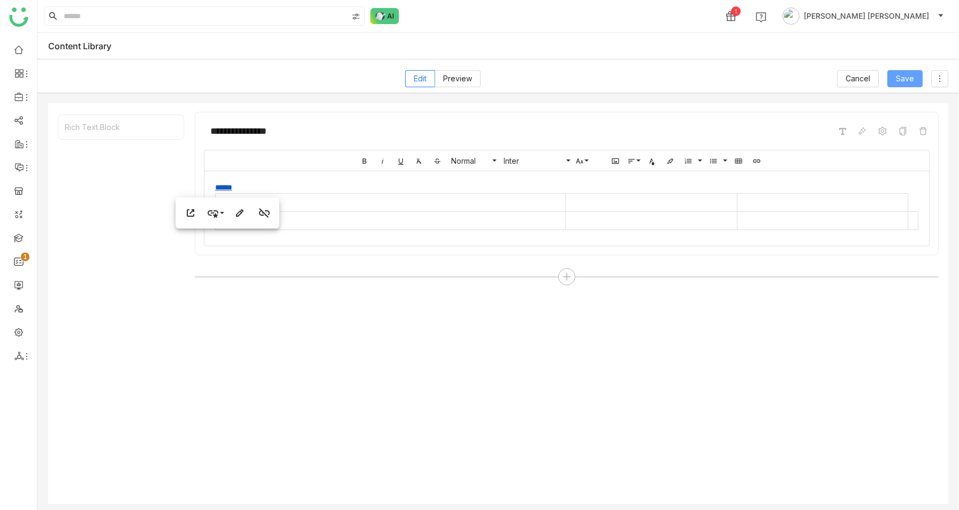
click at [911, 76] on span "Save" at bounding box center [905, 79] width 18 height 12
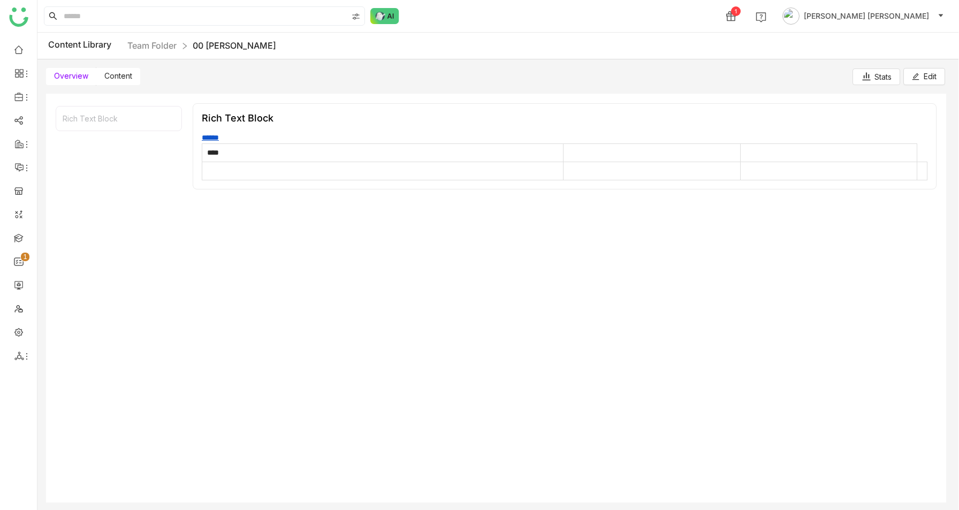
click at [208, 136] on link "******" at bounding box center [210, 137] width 17 height 7
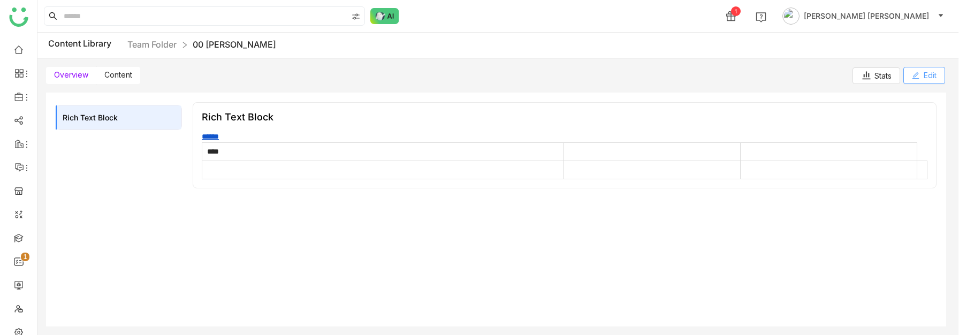
click at [930, 78] on span "Edit" at bounding box center [930, 76] width 13 height 12
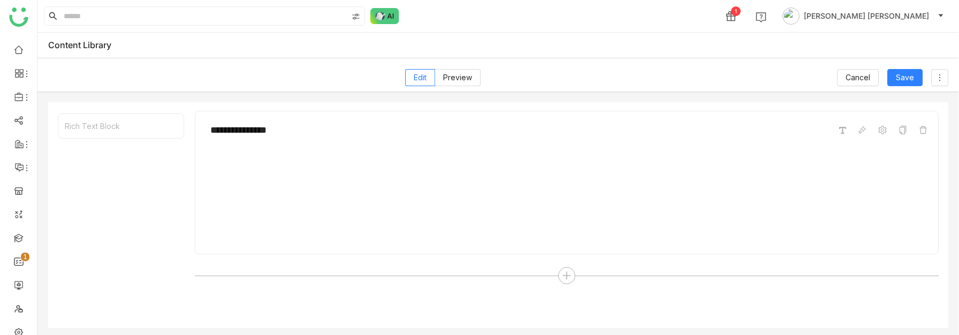
scroll to position [3, 0]
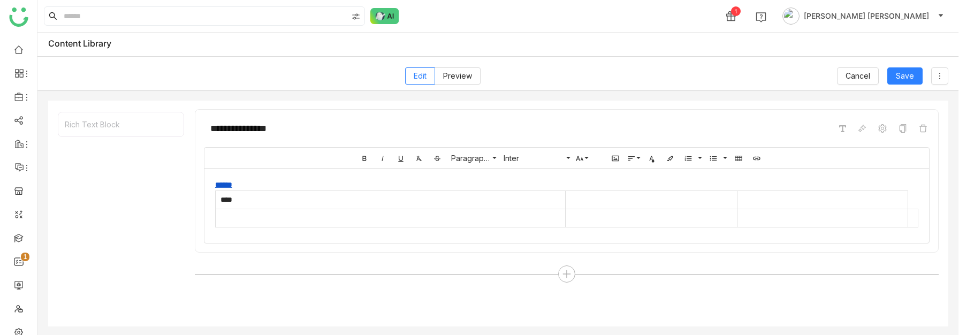
click at [223, 185] on link "******" at bounding box center [223, 184] width 17 height 7
click at [236, 208] on icon "button" at bounding box center [239, 210] width 13 height 13
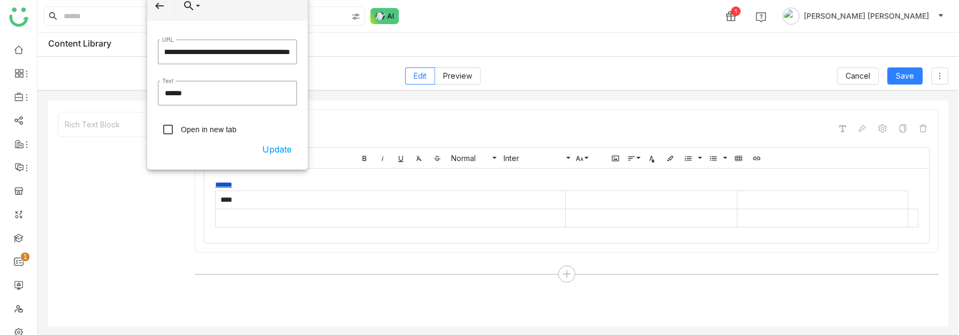
scroll to position [0, 0]
click at [282, 145] on button "Update" at bounding box center [277, 149] width 40 height 19
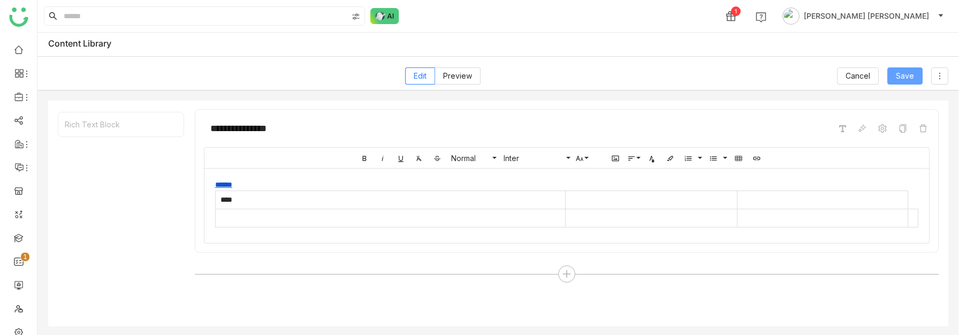
click at [899, 77] on span "Save" at bounding box center [905, 76] width 18 height 12
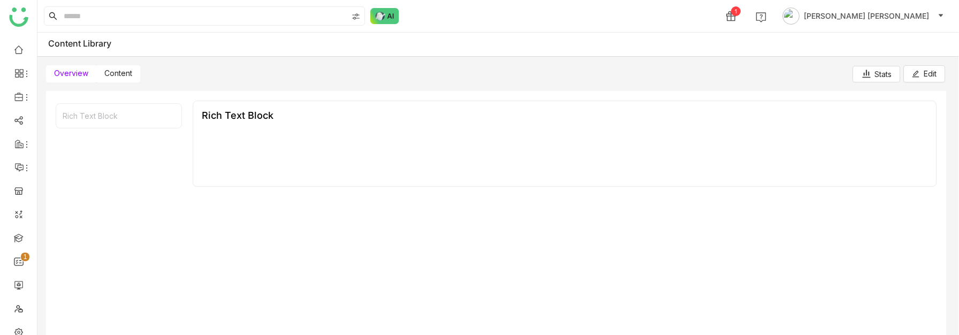
scroll to position [1, 0]
click at [914, 80] on button "Edit" at bounding box center [924, 75] width 42 height 17
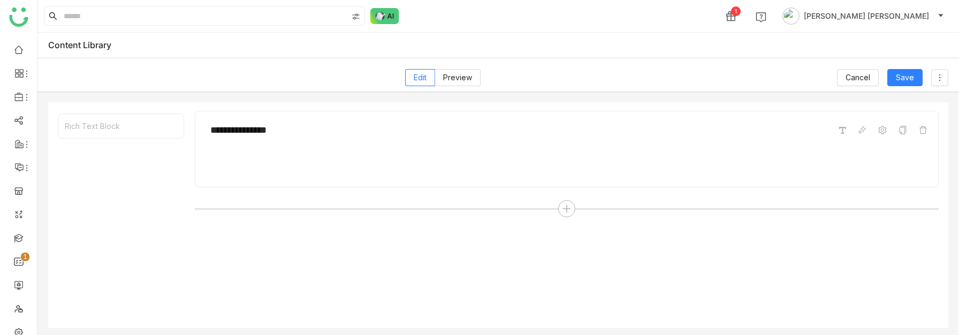
scroll to position [3, 0]
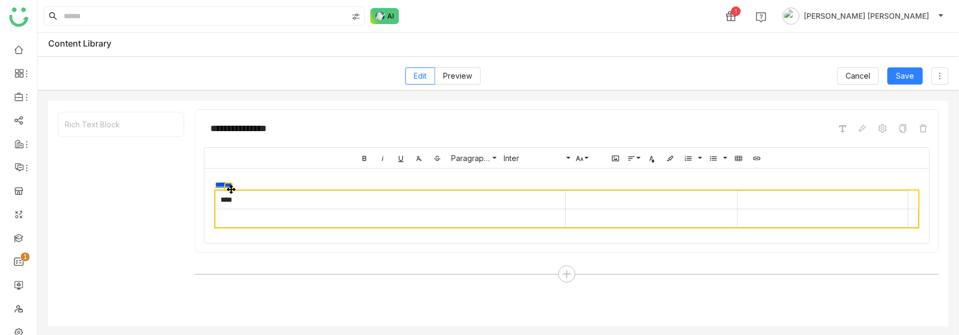
click at [219, 184] on link "******" at bounding box center [223, 184] width 17 height 7
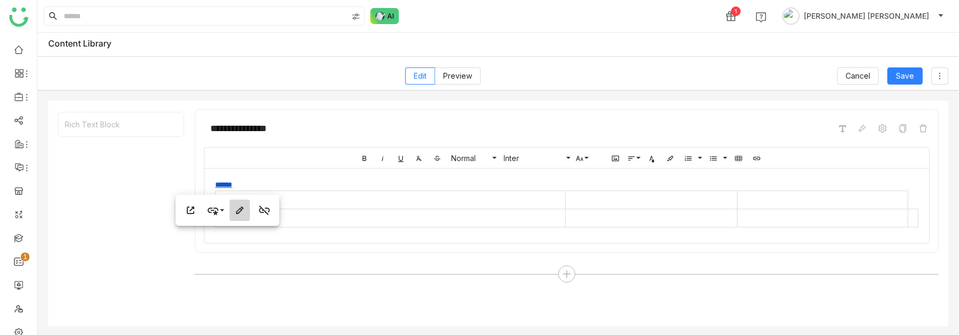
click at [241, 204] on icon "button" at bounding box center [239, 210] width 13 height 13
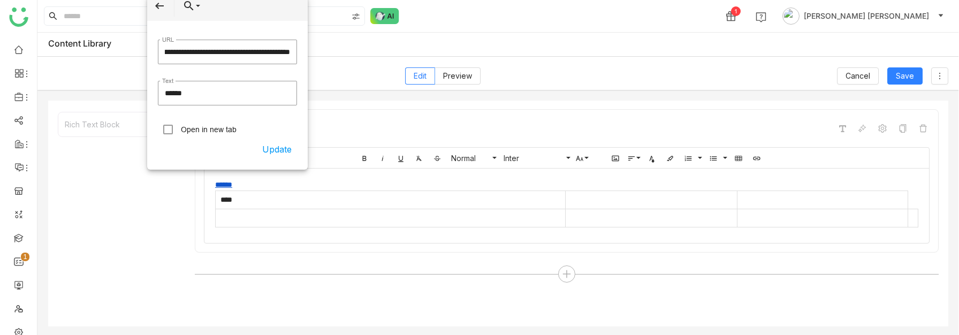
scroll to position [0, 0]
click at [204, 133] on label "Open in new tab" at bounding box center [209, 129] width 56 height 9
click at [275, 155] on button "Update" at bounding box center [277, 149] width 40 height 19
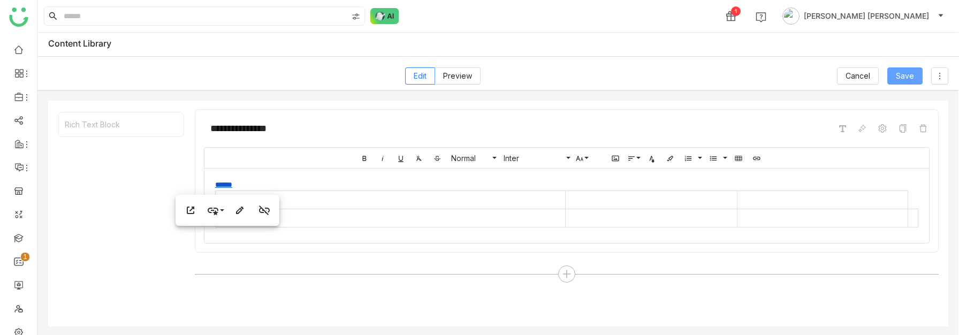
click at [913, 71] on span "Save" at bounding box center [905, 76] width 18 height 12
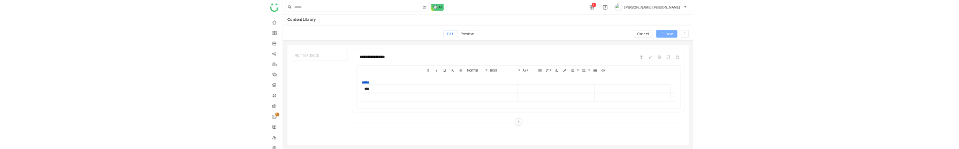
scroll to position [1, 0]
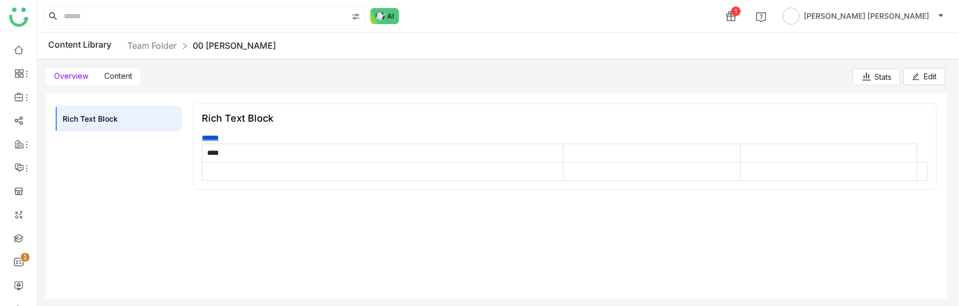
scroll to position [1, 0]
click at [933, 74] on span "Edit" at bounding box center [930, 76] width 13 height 12
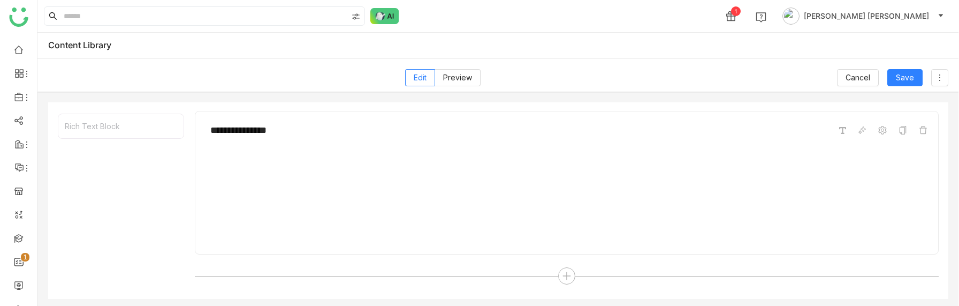
scroll to position [3, 0]
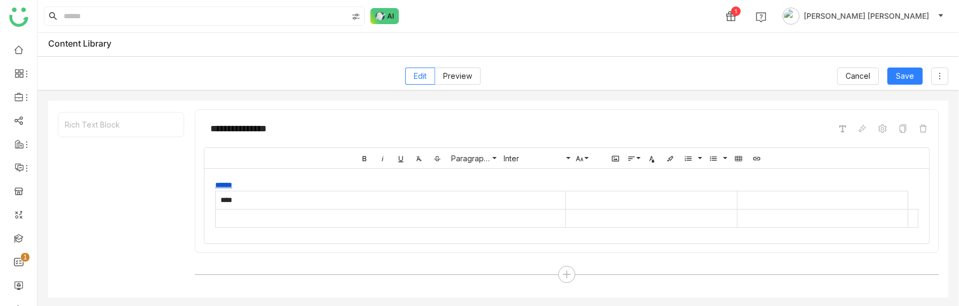
click at [299, 191] on table "****" at bounding box center [566, 209] width 703 height 37
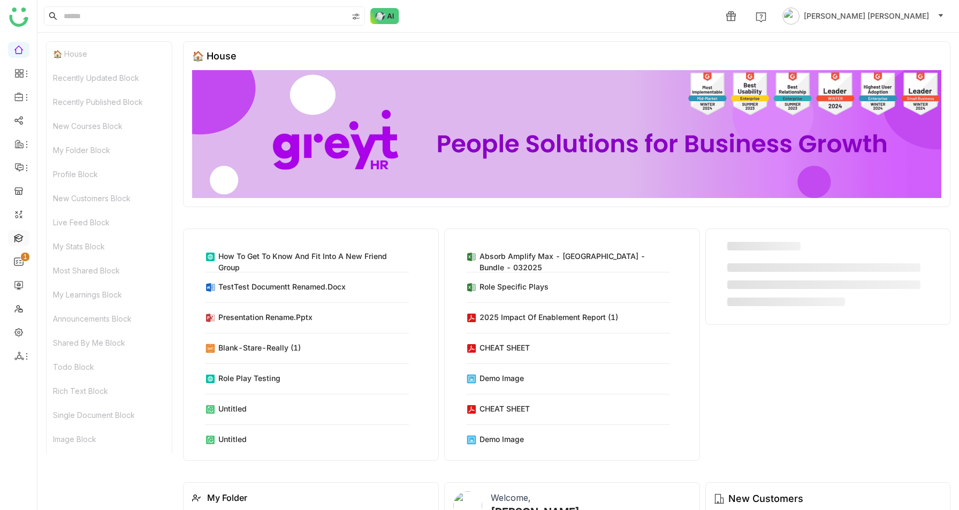
click at [24, 237] on link at bounding box center [19, 237] width 10 height 9
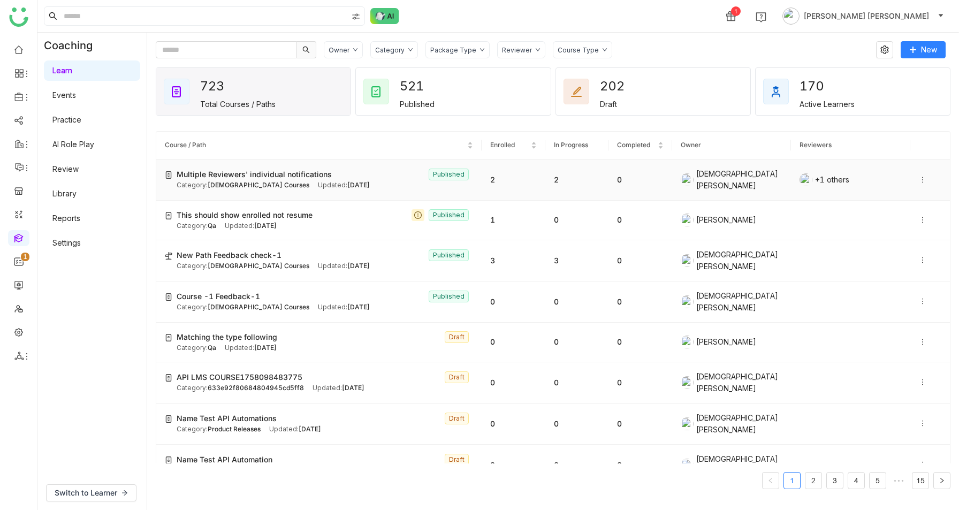
click at [663, 169] on td "0" at bounding box center [641, 179] width 64 height 41
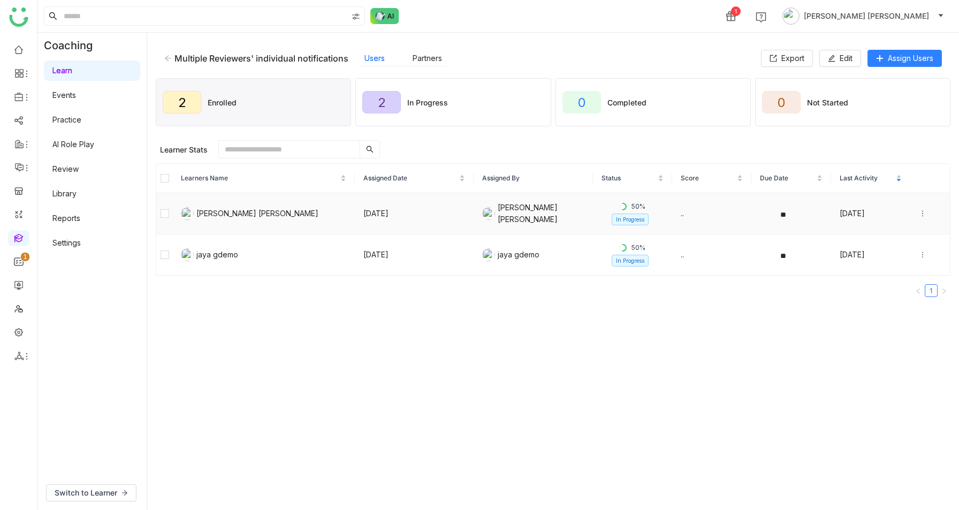
click at [158, 219] on td at bounding box center [164, 213] width 16 height 41
click at [362, 147] on span "Unenroll" at bounding box center [361, 150] width 26 height 10
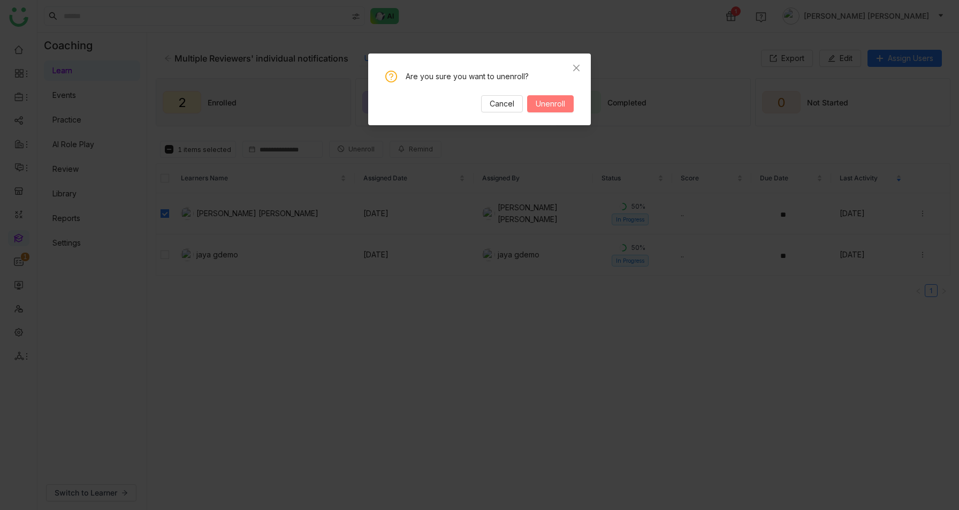
click at [549, 103] on span "Unenroll" at bounding box center [550, 104] width 29 height 12
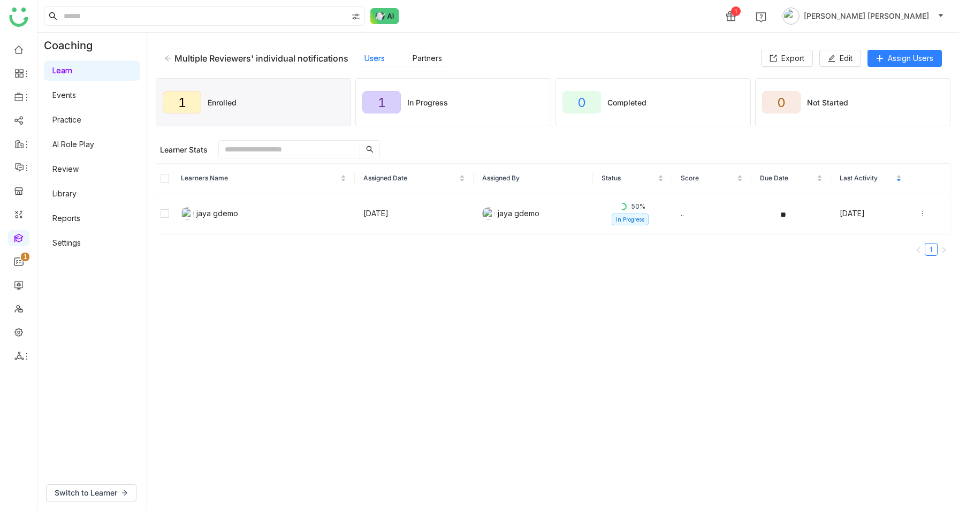
click at [86, 141] on link "AI Role Play" at bounding box center [73, 144] width 42 height 9
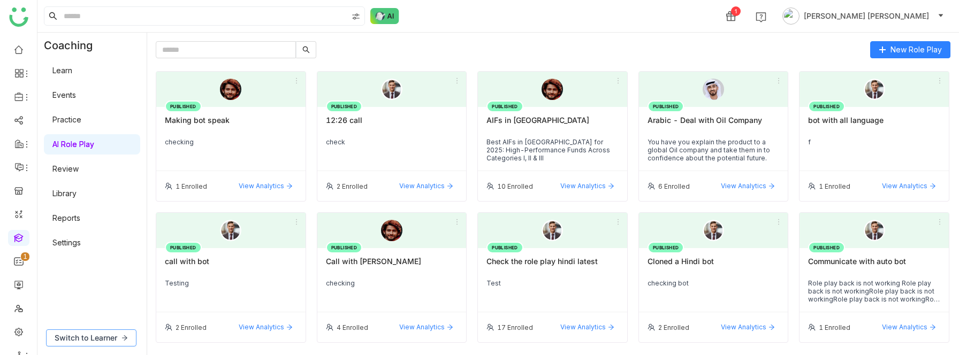
click at [83, 335] on span "Switch to Learner" at bounding box center [86, 338] width 63 height 12
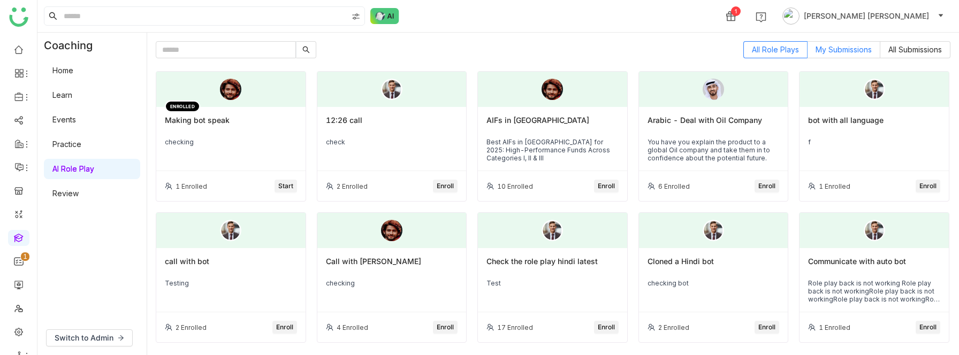
click at [840, 54] on span "My Submissions" at bounding box center [844, 49] width 56 height 9
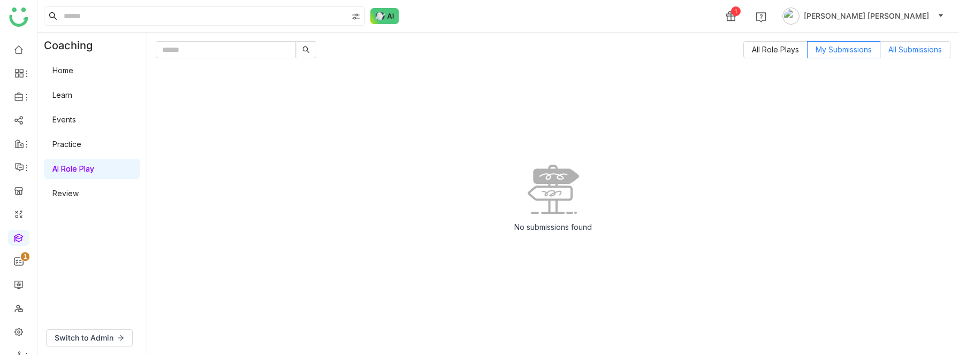
click at [920, 54] on span "All Submissions" at bounding box center [915, 49] width 54 height 9
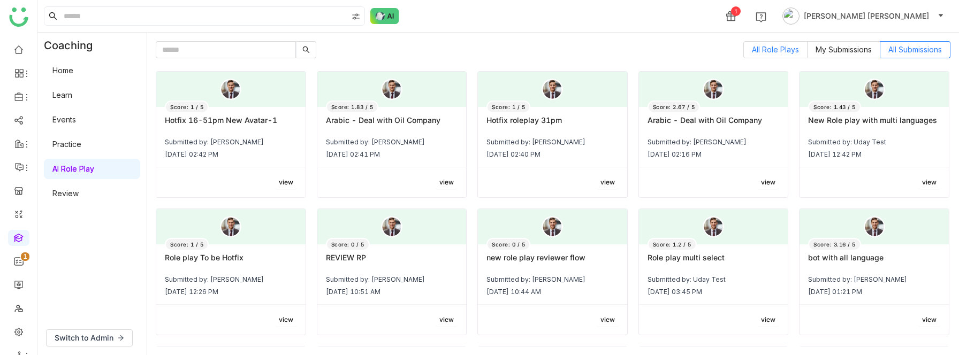
click at [777, 52] on span "All Role Plays" at bounding box center [775, 49] width 47 height 9
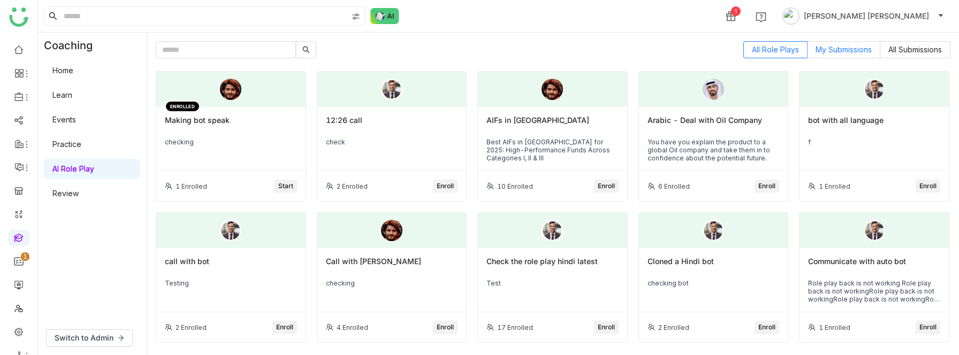
click at [840, 48] on span "My Submissions" at bounding box center [844, 49] width 56 height 9
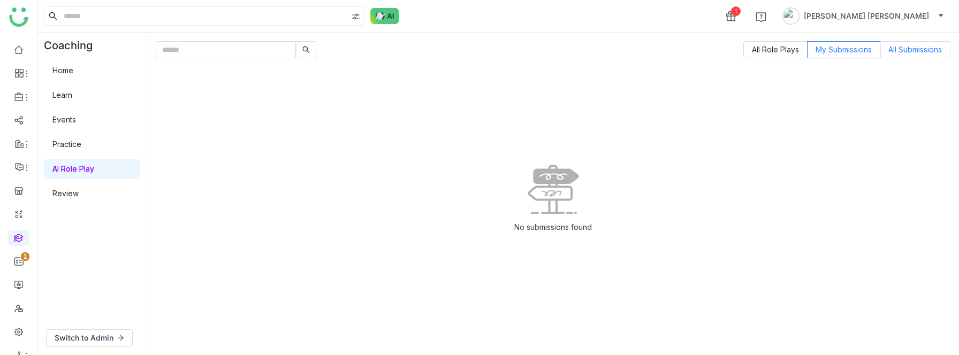
click at [922, 48] on span "All Submissions" at bounding box center [915, 49] width 54 height 9
